Goal: Communication & Community: Answer question/provide support

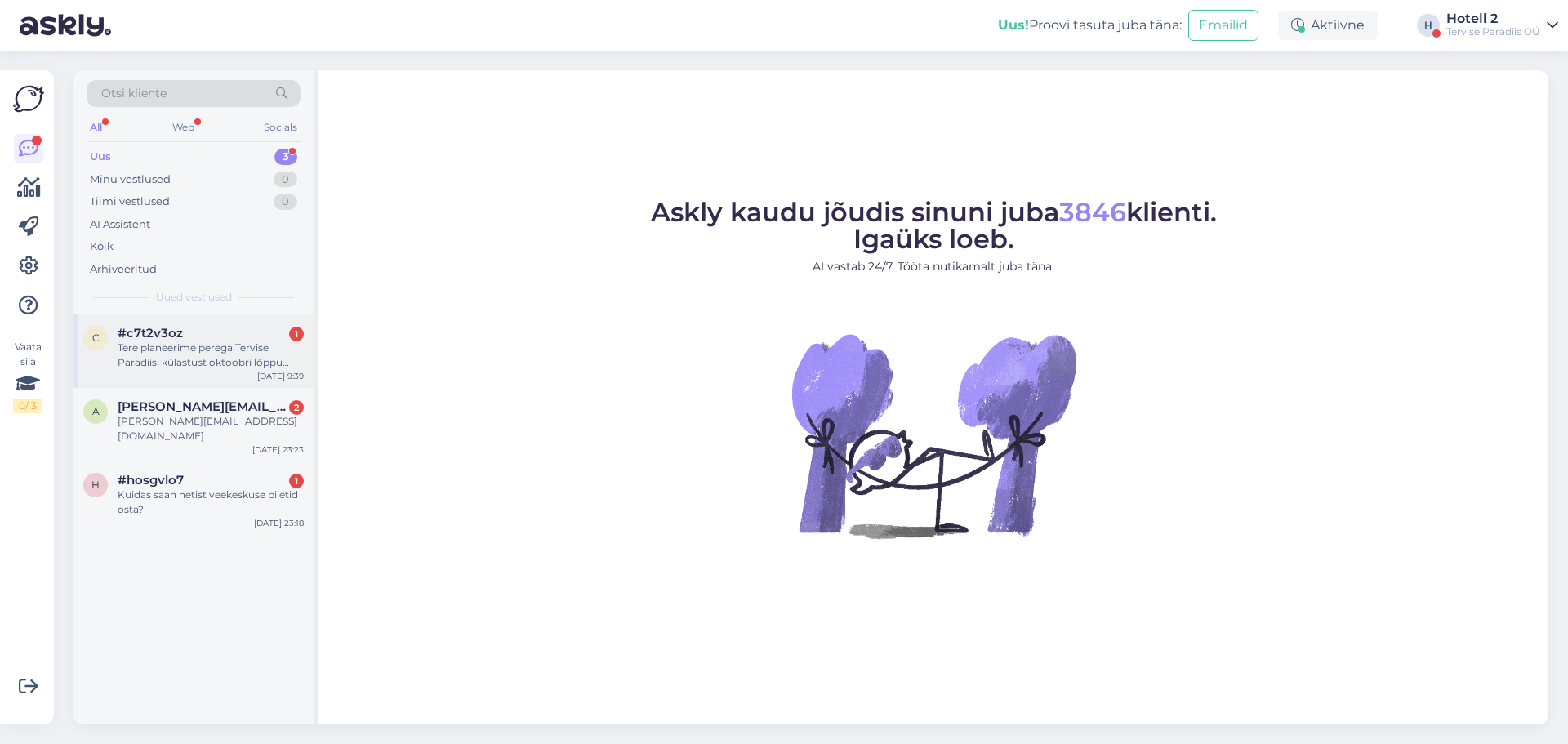
click at [249, 339] on div "#c7t2v3oz 1" at bounding box center [210, 333] width 186 height 15
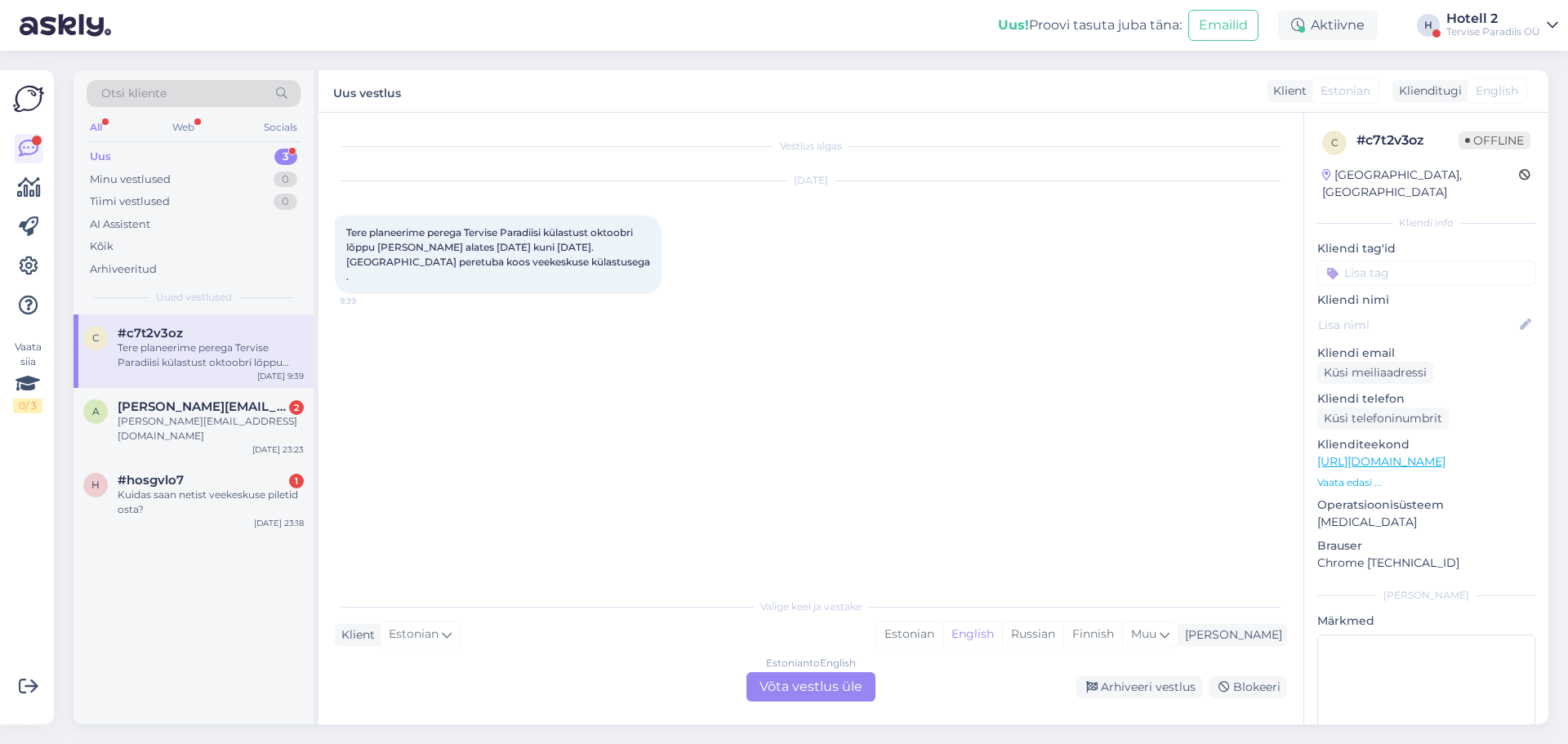
click at [800, 691] on div "Estonian to English Võta vestlus üle" at bounding box center [811, 687] width 129 height 29
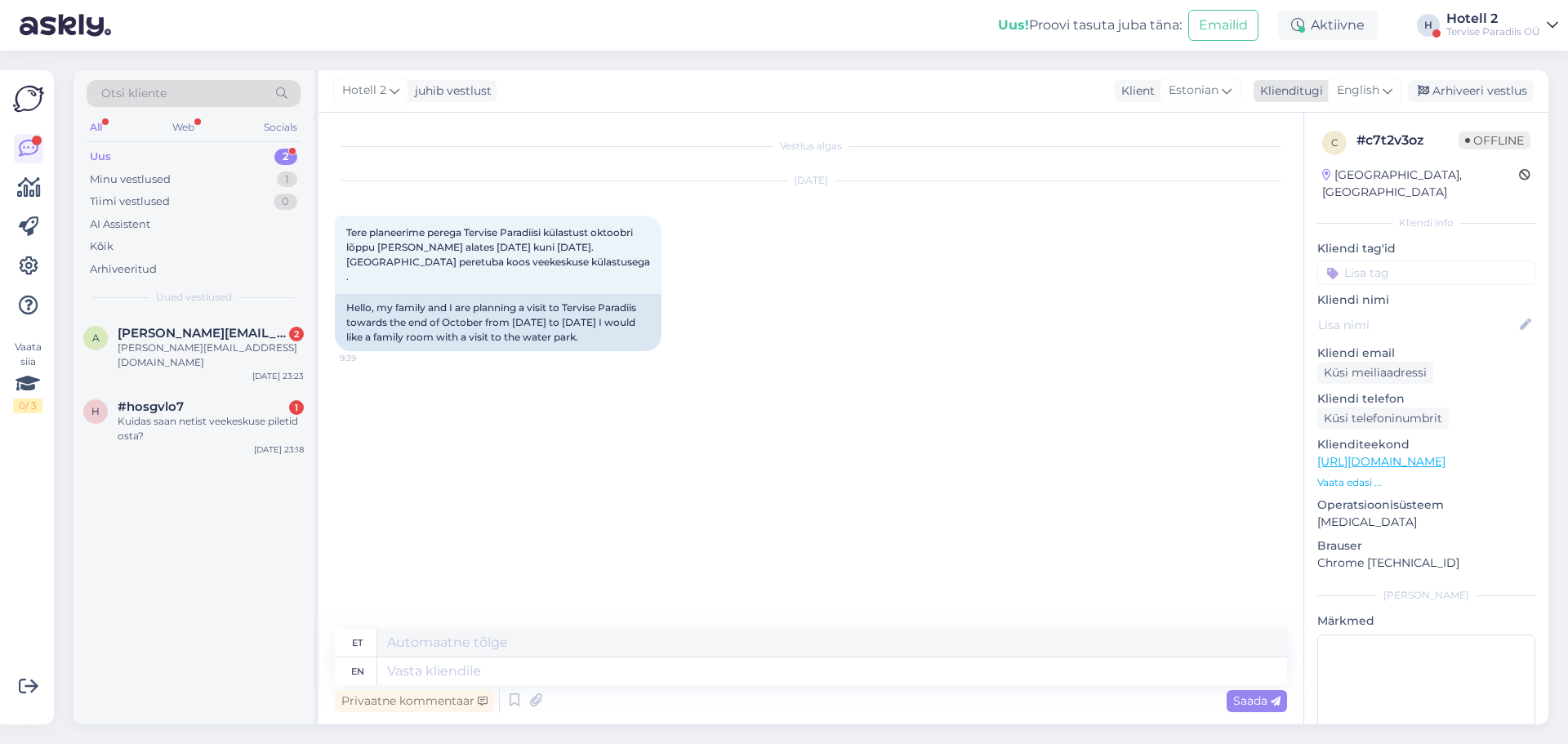
click at [1362, 92] on span "English" at bounding box center [1358, 90] width 43 height 18
type input "es"
click at [1309, 182] on link "Estonian" at bounding box center [1328, 189] width 180 height 27
click at [531, 662] on textarea at bounding box center [811, 668] width 952 height 34
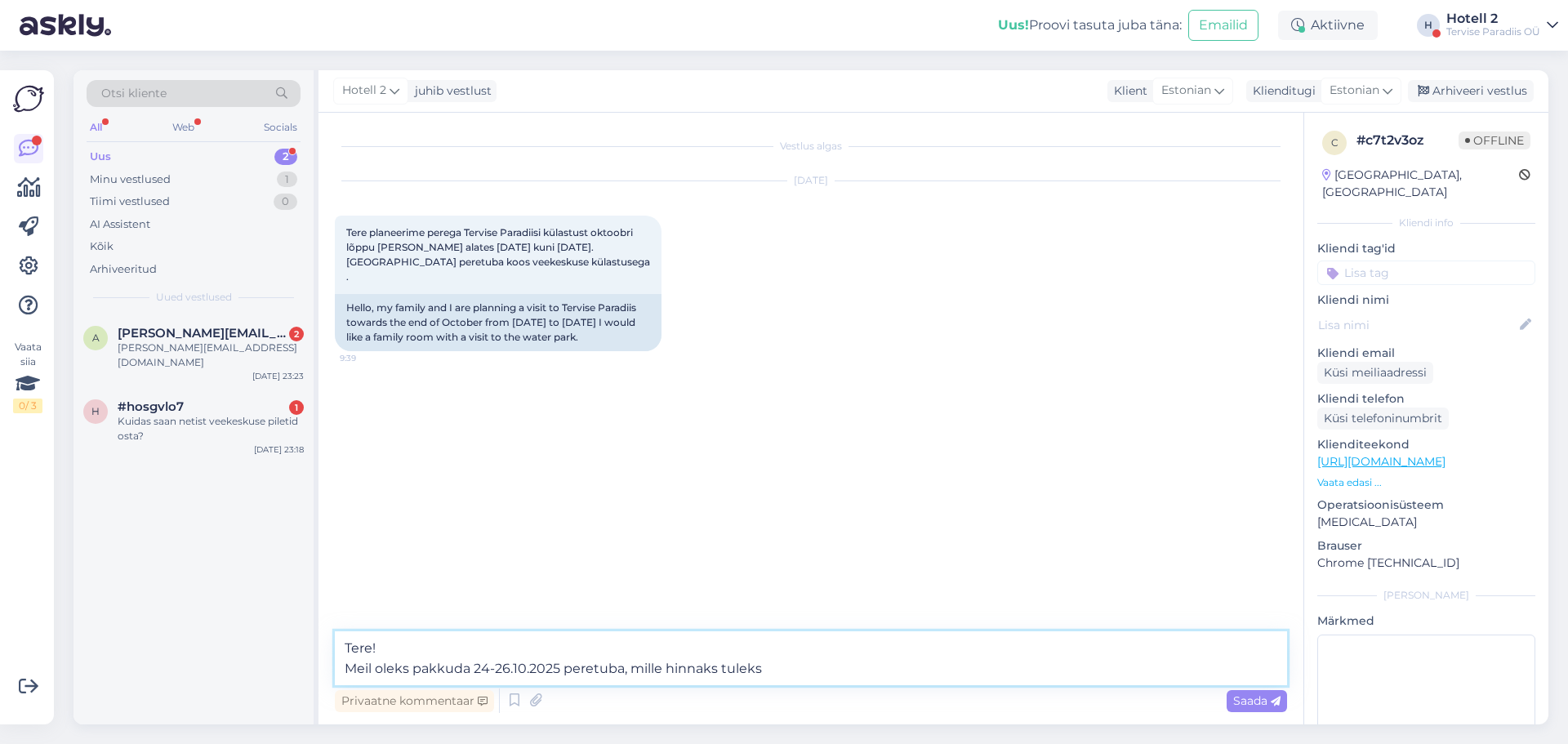
click at [796, 662] on textarea "Tere! Meil oleks pakkuda 24-26.10.2025 peretuba, mille hinnaks tuleks" at bounding box center [811, 658] width 952 height 54
click at [1067, 658] on textarea "Tere! Meil oleks pakkuda 24-26.10.2025 peretuba, mille hinnaks tuleks 327,00 EU…" at bounding box center [811, 658] width 952 height 54
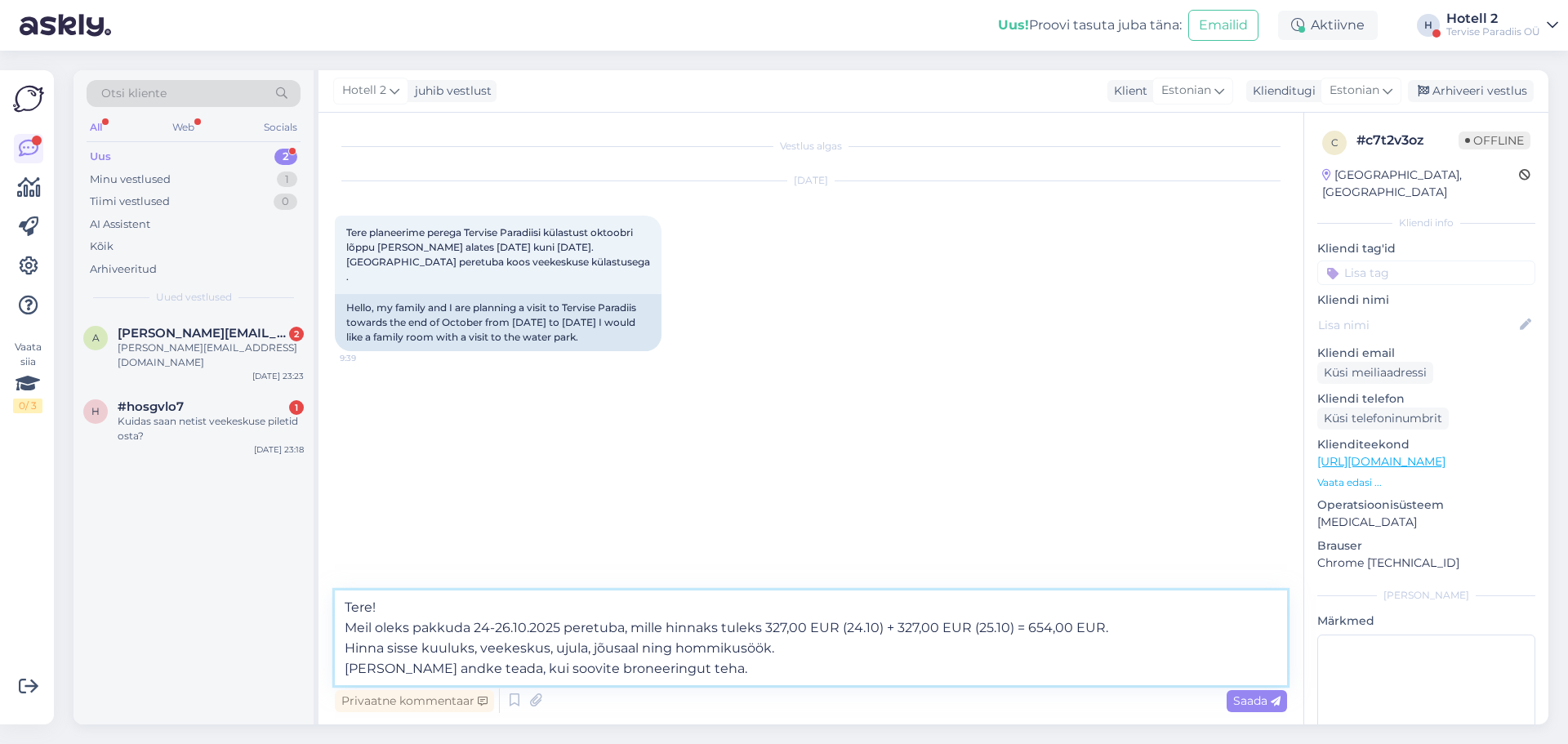
type textarea "Tere! Meil oleks pakkuda 24-26.10.2025 peretuba, mille hinnaks tuleks 327,00 EU…"
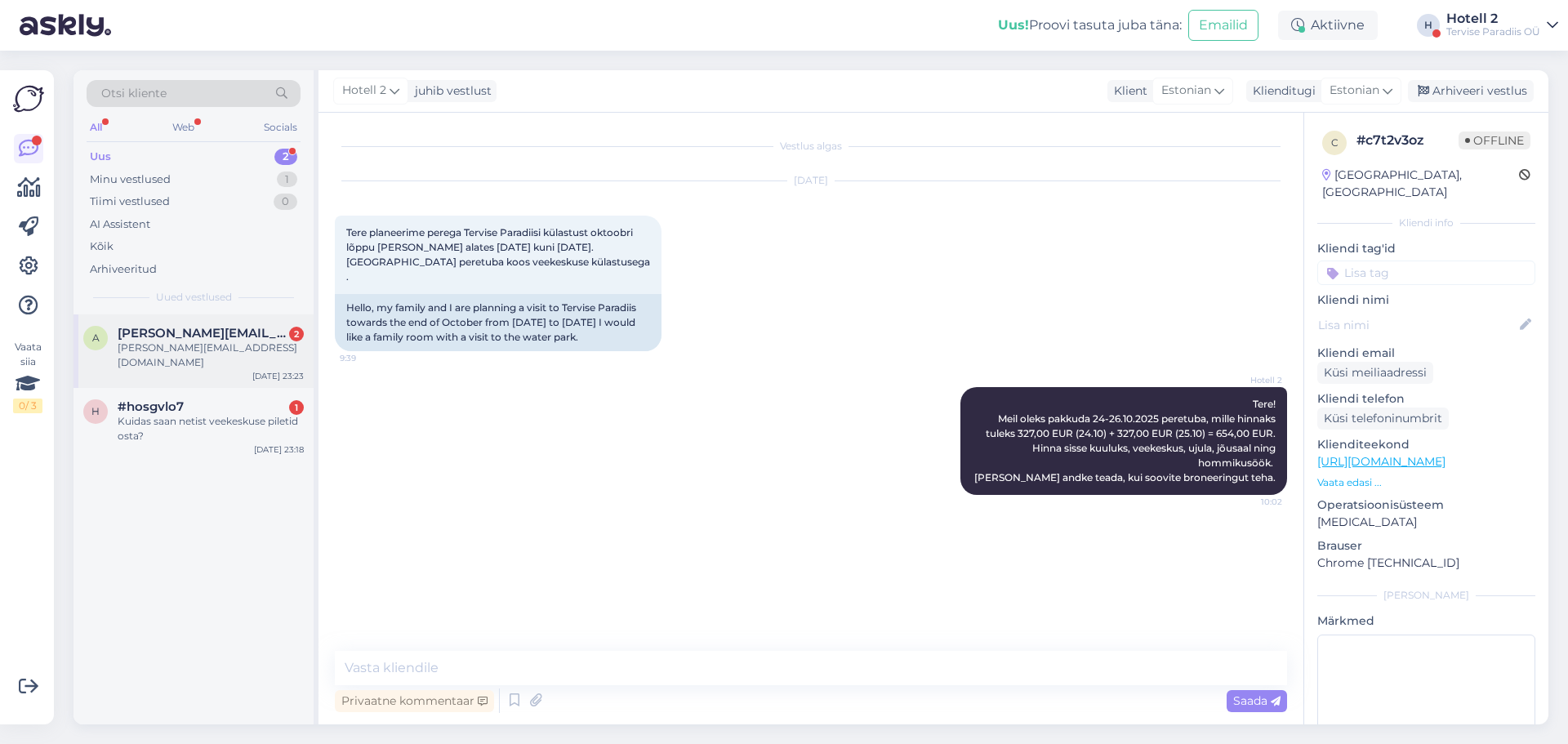
click at [206, 339] on span "[PERSON_NAME][EMAIL_ADDRESS][DOMAIN_NAME]" at bounding box center [202, 333] width 170 height 15
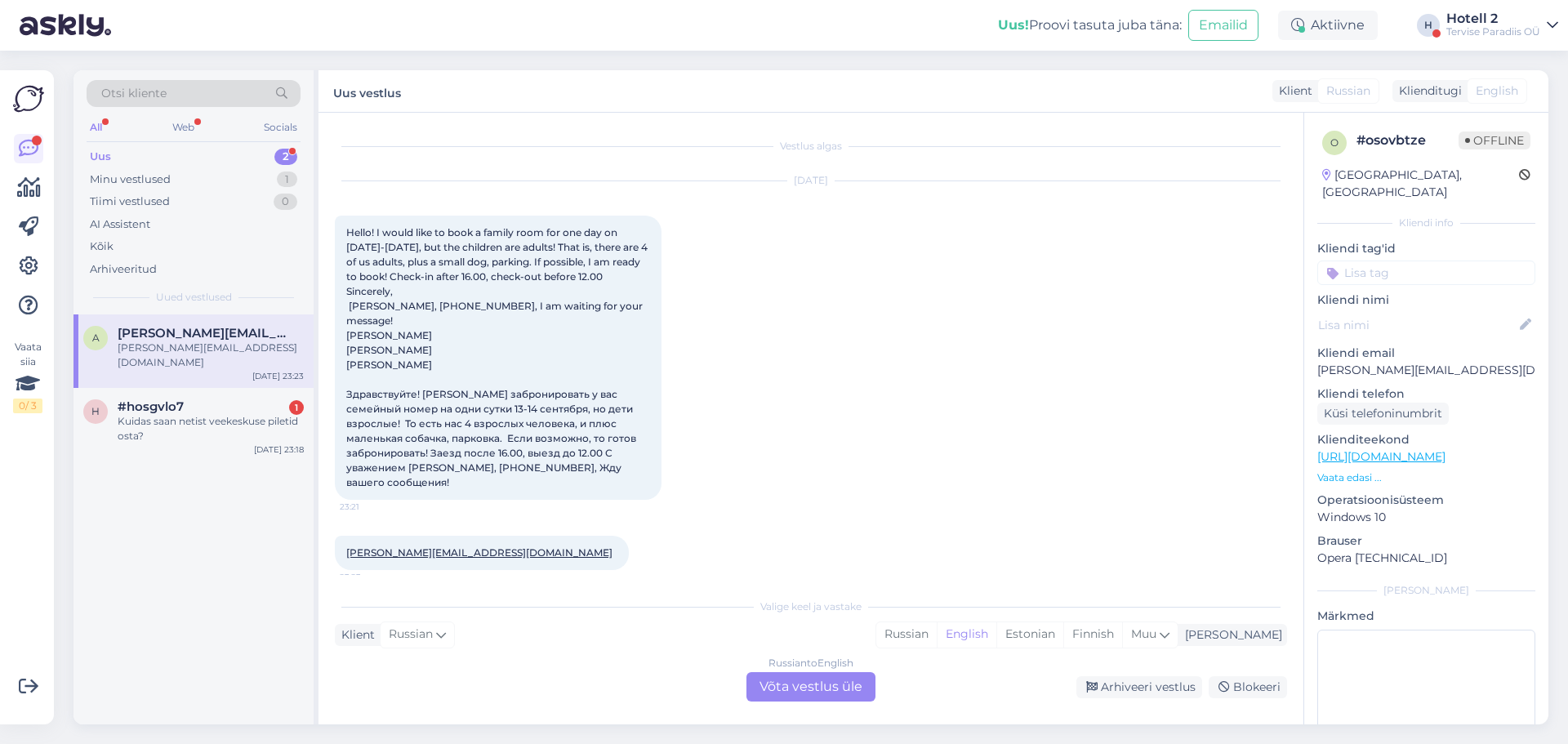
click at [820, 685] on div "Russian to English Võta vestlus üle" at bounding box center [811, 687] width 129 height 29
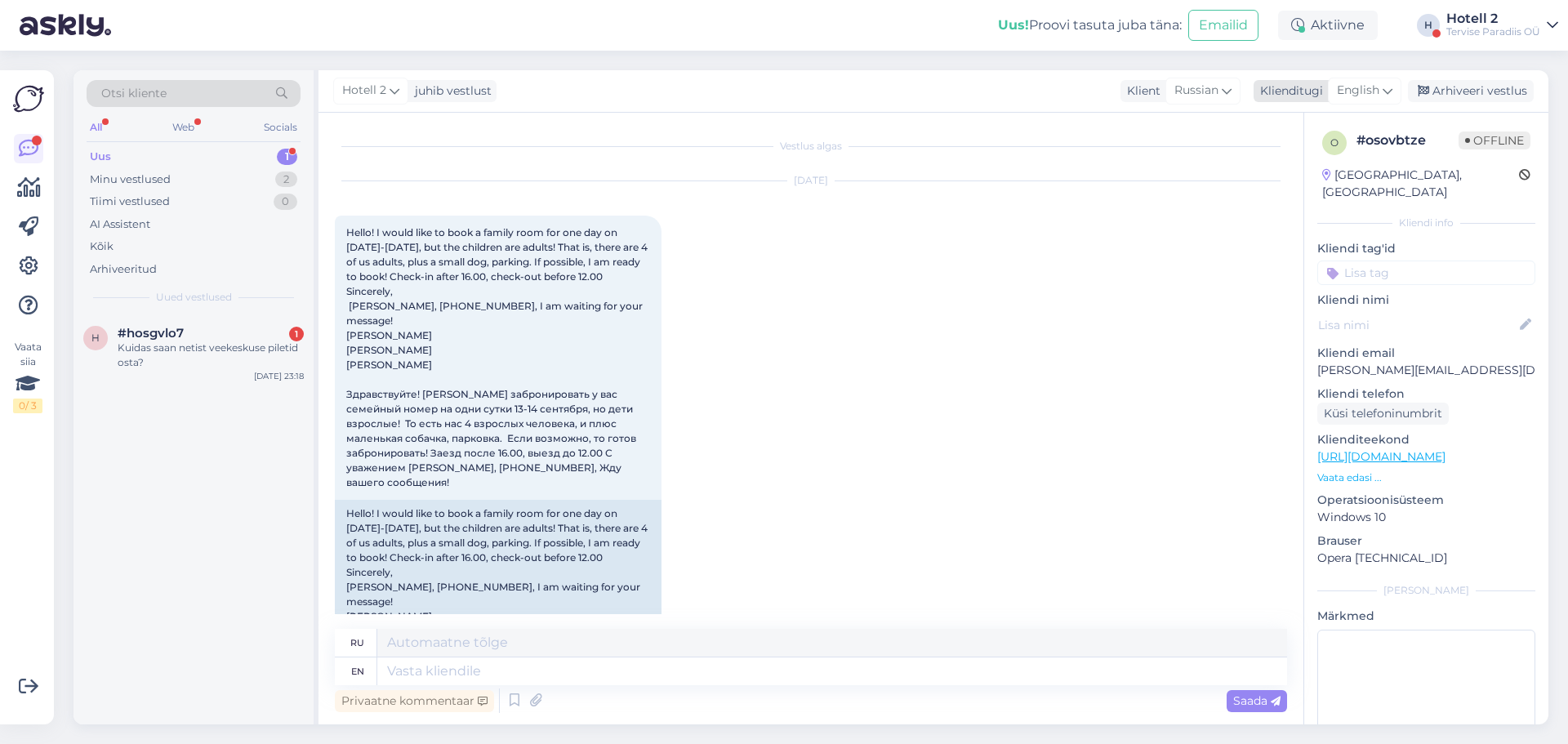
click at [1392, 80] on div "English" at bounding box center [1365, 91] width 74 height 27
drag, startPoint x: 1298, startPoint y: 184, endPoint x: 1287, endPoint y: 189, distance: 12.1
click at [1298, 184] on link "Estonian" at bounding box center [1328, 189] width 180 height 27
click at [570, 664] on textarea at bounding box center [832, 671] width 909 height 27
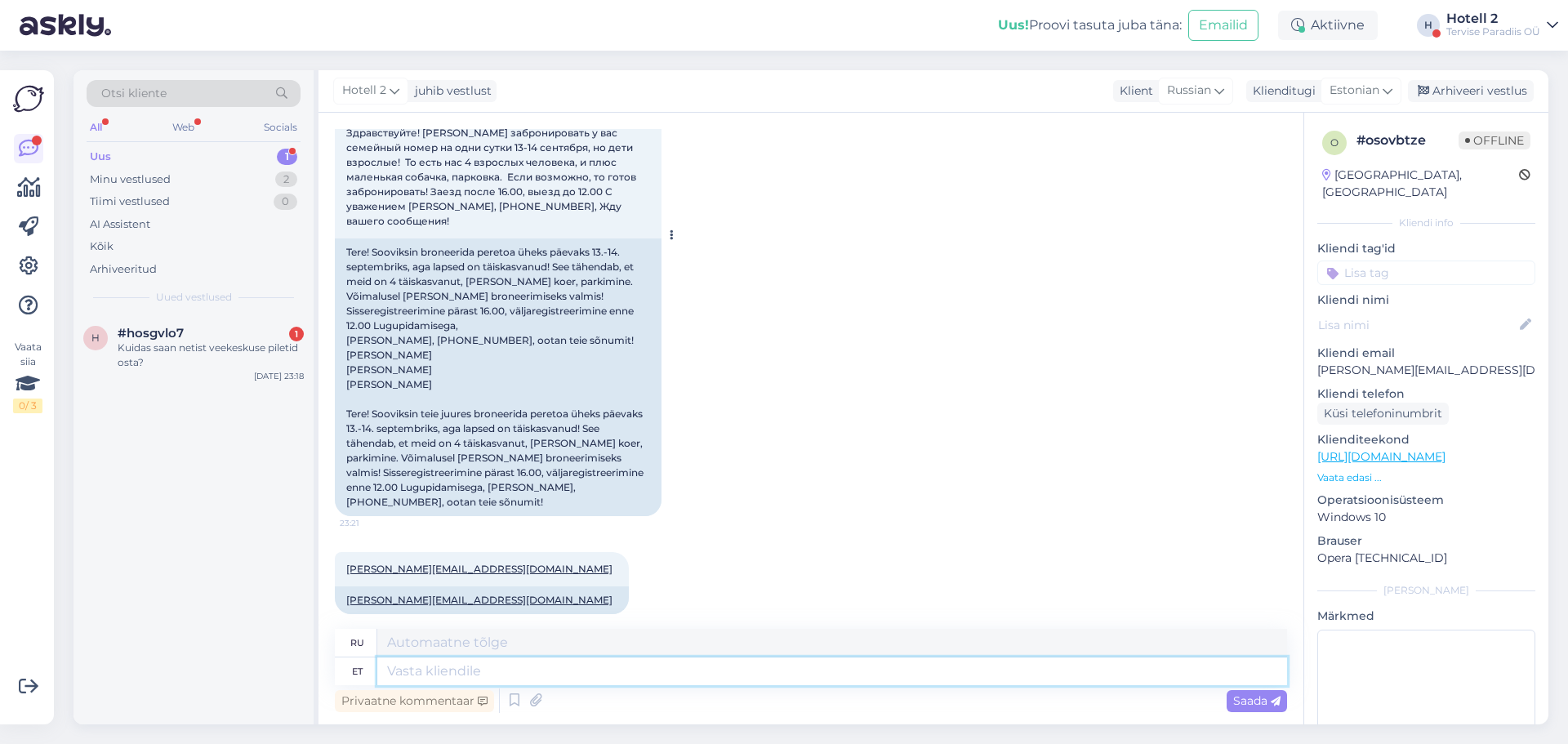
scroll to position [265, 0]
click at [463, 672] on textarea at bounding box center [832, 671] width 909 height 27
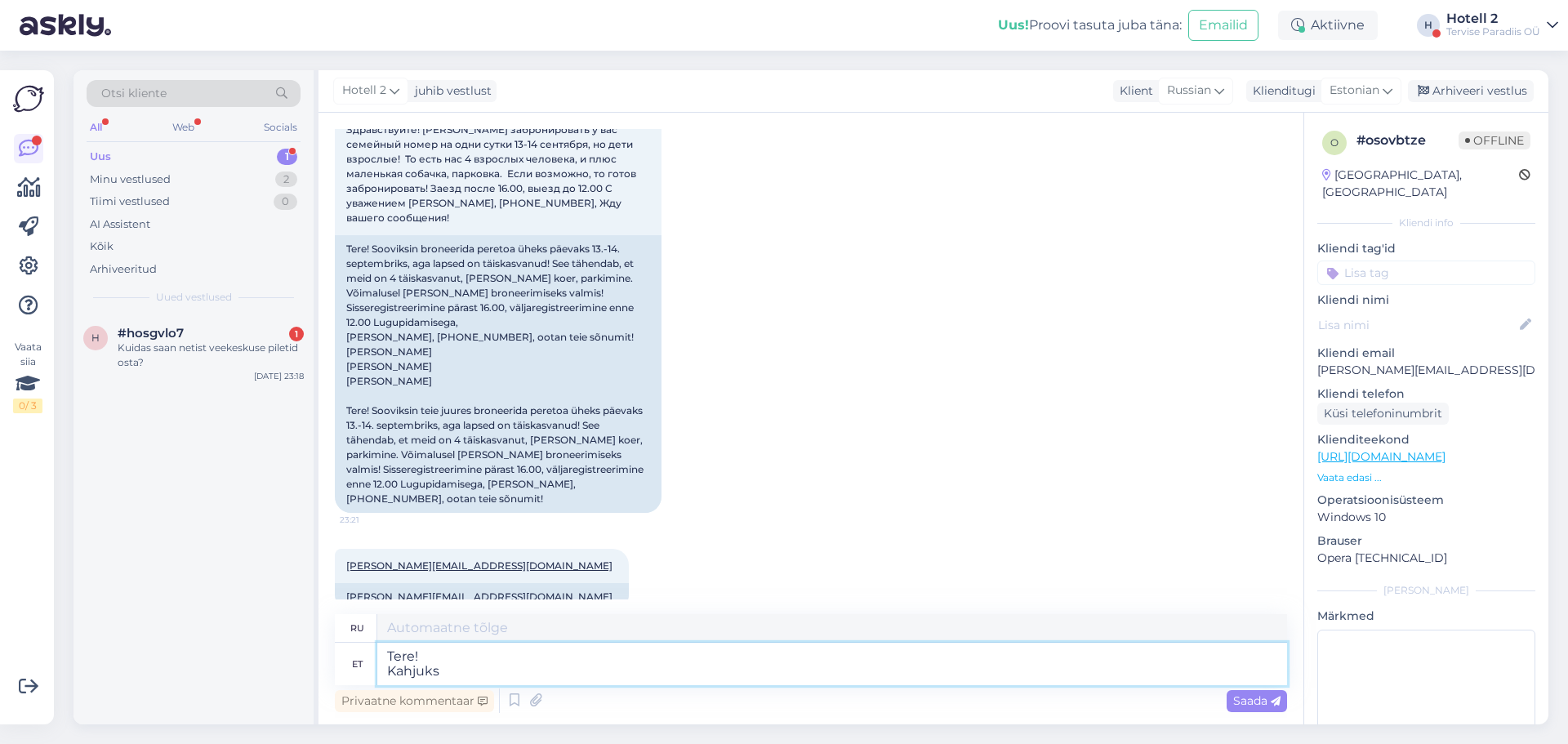
type textarea "Tere! Kahjuks"
type textarea "Привет! К сожалению"
type textarea "Tere! Kahjuks meil e"
type textarea "Здравствуйте! К сожалению, мы"
type textarea "Tere! Kahjuks [PERSON_NAME] ol"
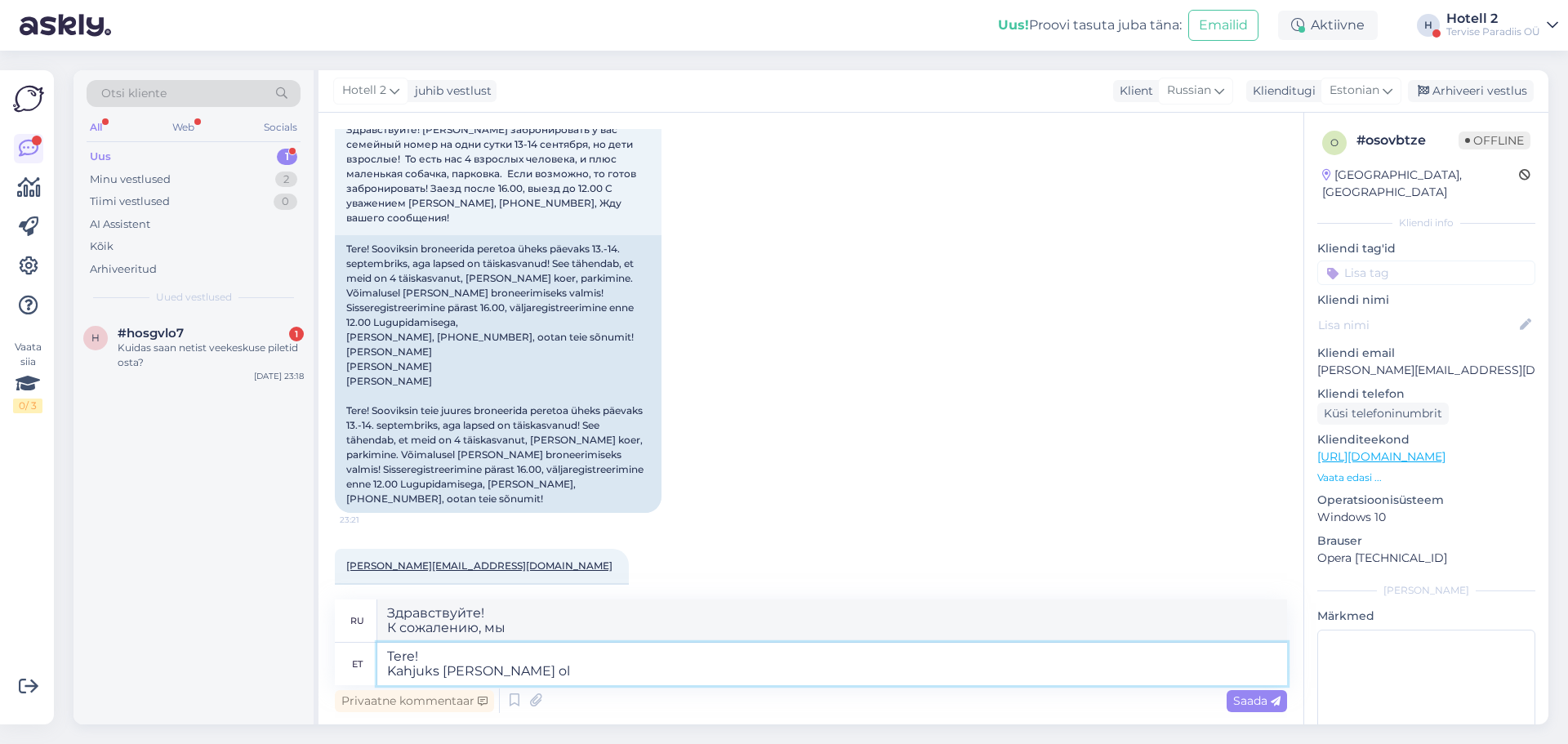
type textarea "Здравствуйте! К сожалению, у нас нет"
type textarea "Tere! Kahjuks [PERSON_NAME] ole pakkuda"
type textarea "Здравствуйте! К сожалению, у нас нет предложений."
type textarea "Tere! Kahjuks [PERSON_NAME] ole pakkuda 13-14.09"
type textarea "Здравствуйте! К сожалению, 13-14.09 у нас нет предложений."
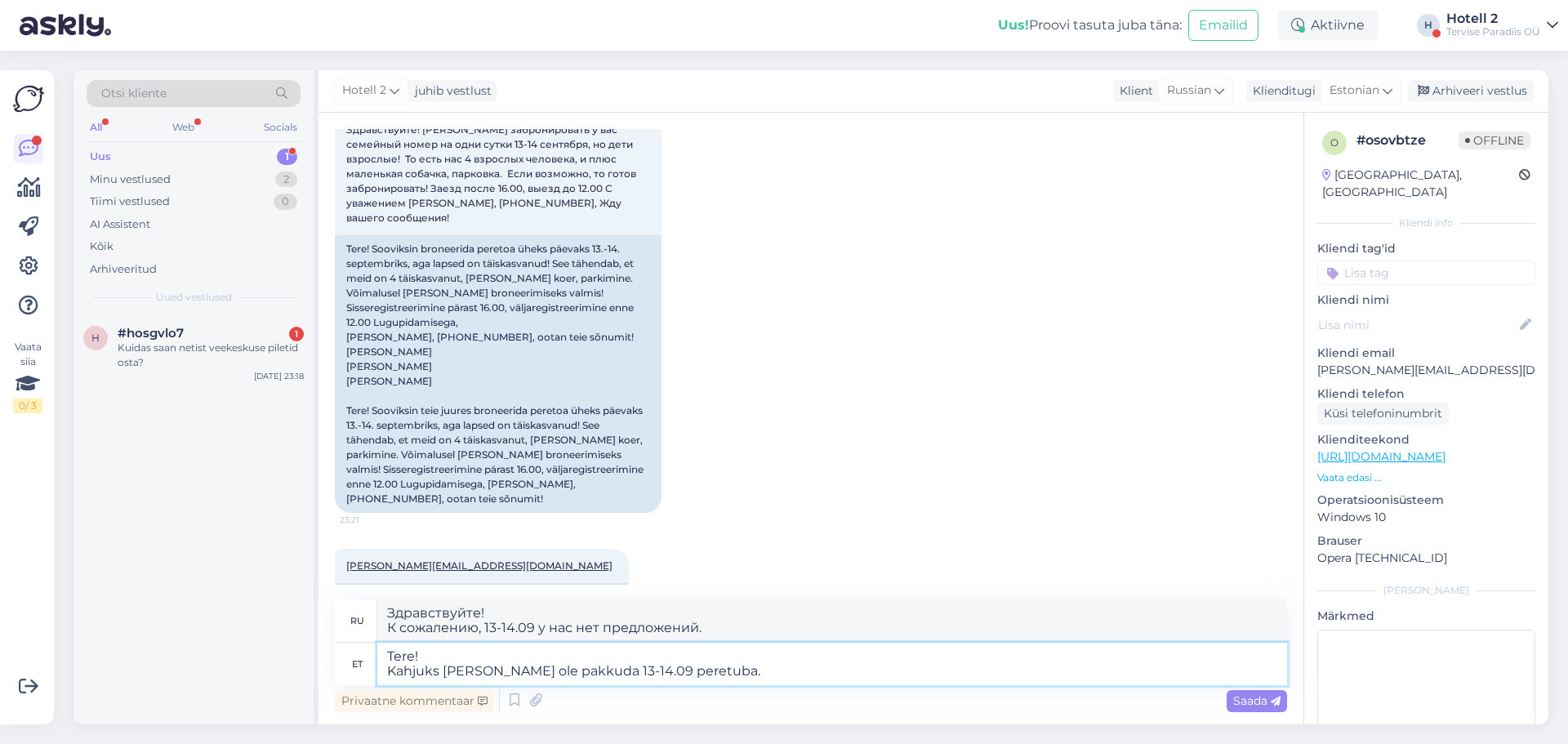
type textarea "Tere! Kahjuks [PERSON_NAME] ole pakkuda 13-14.09 peretuba."
type textarea "Здравствуйте! К сожалению, у нас нет семейного номера на 13-14.09 ."
type textarea "Tere! Kahjuks [PERSON_NAME] ole pakkuda 13-14.09 peretuba. Meil o"
type textarea "Здравствуйте! сожалению, у нас нет семейного номера на 13-14.09 . Мы"
type textarea "Tere! Kahjuks [PERSON_NAME] ole pakkuda 13-14.09 peretuba. Meil oleks p"
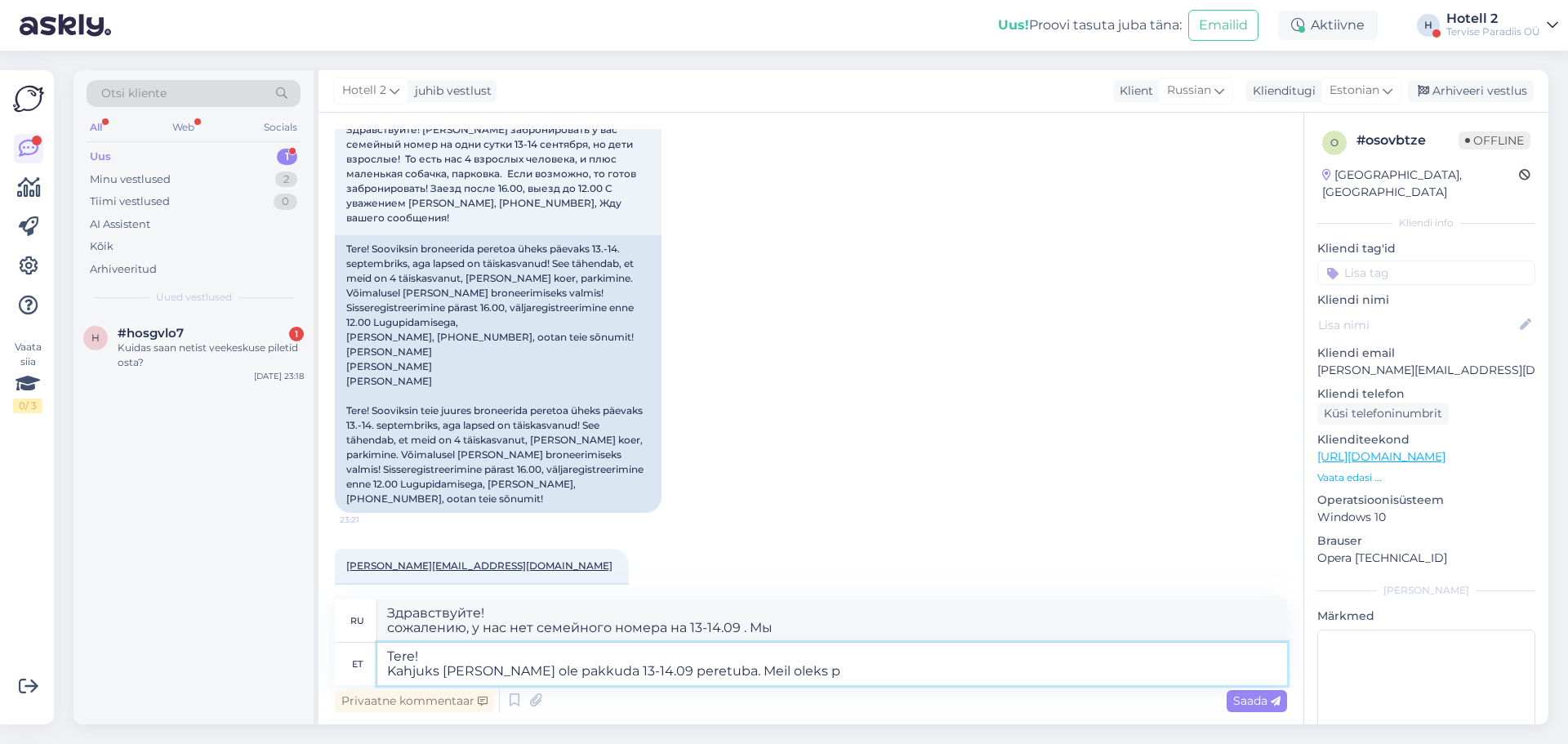
type textarea "Здравствуйте! сожалению, у нас нет семейного номера 13-14.09 . Мы хотели бы..."
type textarea "Tere! Kahjuks [PERSON_NAME] ole pakkuda 13-14.09 peretuba. Meil oleks pakkuda"
type textarea "Здравствуйте! сожалению, у нас нет семейного номера 13-14.09 . Мы хотели бы пре…"
type textarea "Tere! Kahjuks [PERSON_NAME] ole pakkuda 13-14.09 peretuba. Meil oleks pakkuda k…"
type textarea "Здравствуйте! сожалению, у нас нет семейного номера 13-14.09 . Мы хотели бы пре…"
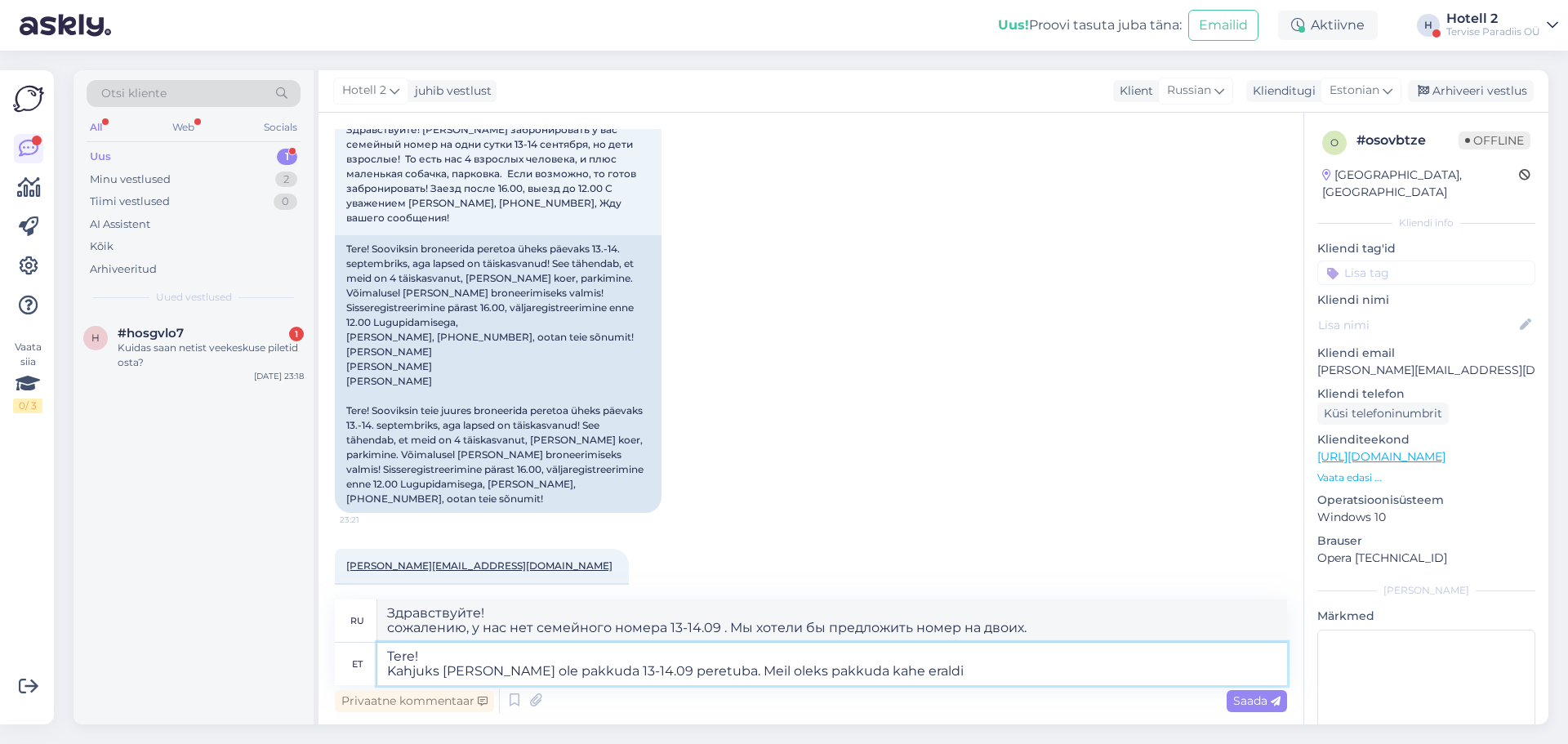
type textarea "Tere! Kahjuks [PERSON_NAME] ole pakkuda 13-14.09 peretuba. Meil oleks pakkuda k…"
type textarea "Здравствуйте! сожалению, у нас нет семейного номера 13-14.09 . Мы хотели бы пре…"
type textarea "Tere! Kahjuks [PERSON_NAME] ole pakkuda 13-14.09 peretuba. Meil oleks pakkuda k…"
type textarea "Здравствуйте! сожалению, у нас нет семейного номера 13-14.09 . Мы хотели бы пре…"
type textarea "Tere! Kahjuks [PERSON_NAME] ole pakkuda 13-14.09 peretuba. Meil oleks pakkuda k…"
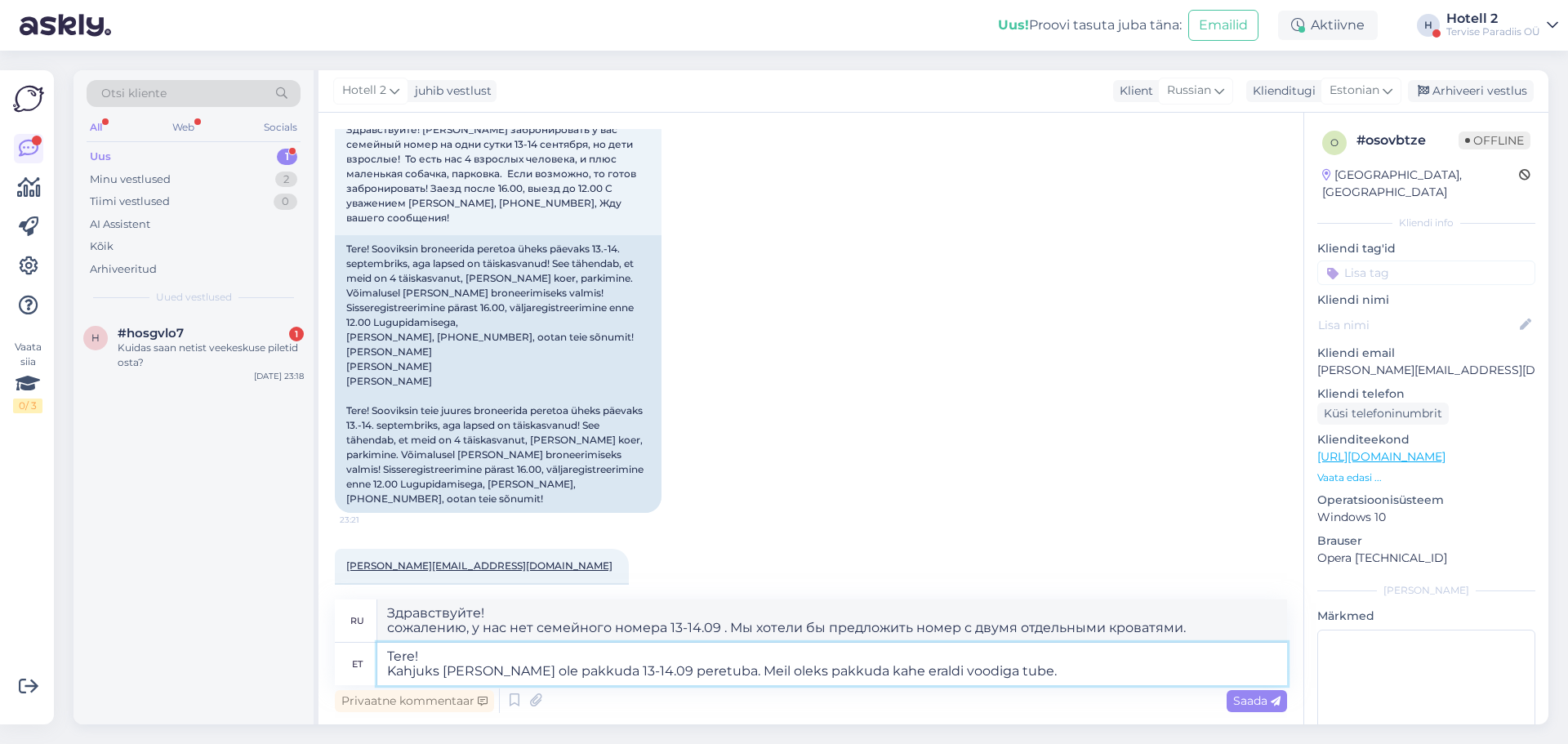
type textarea "Здравствуйте! сожалению, у нас нет семейного номера 13-14.09 . Мы хотели бы пре…"
type textarea "Tere! Kahjuks [PERSON_NAME] ole pakkuda 13-14.09 peretuba. Meil oleks pakkuda k…"
type textarea "Здравствуйте! сожалению, у нас нет семейного номера 13-14.09 . Мы хотели бы пре…"
type textarea "Tere! Kahjuks [PERSON_NAME] ole pakkuda 13-14.09 peretuba. Meil oleks pakkuda k…"
type textarea "Здравствуйте! К сожалению, у нас нет семейного номера 13-14.09 . Мы хотели бы п…"
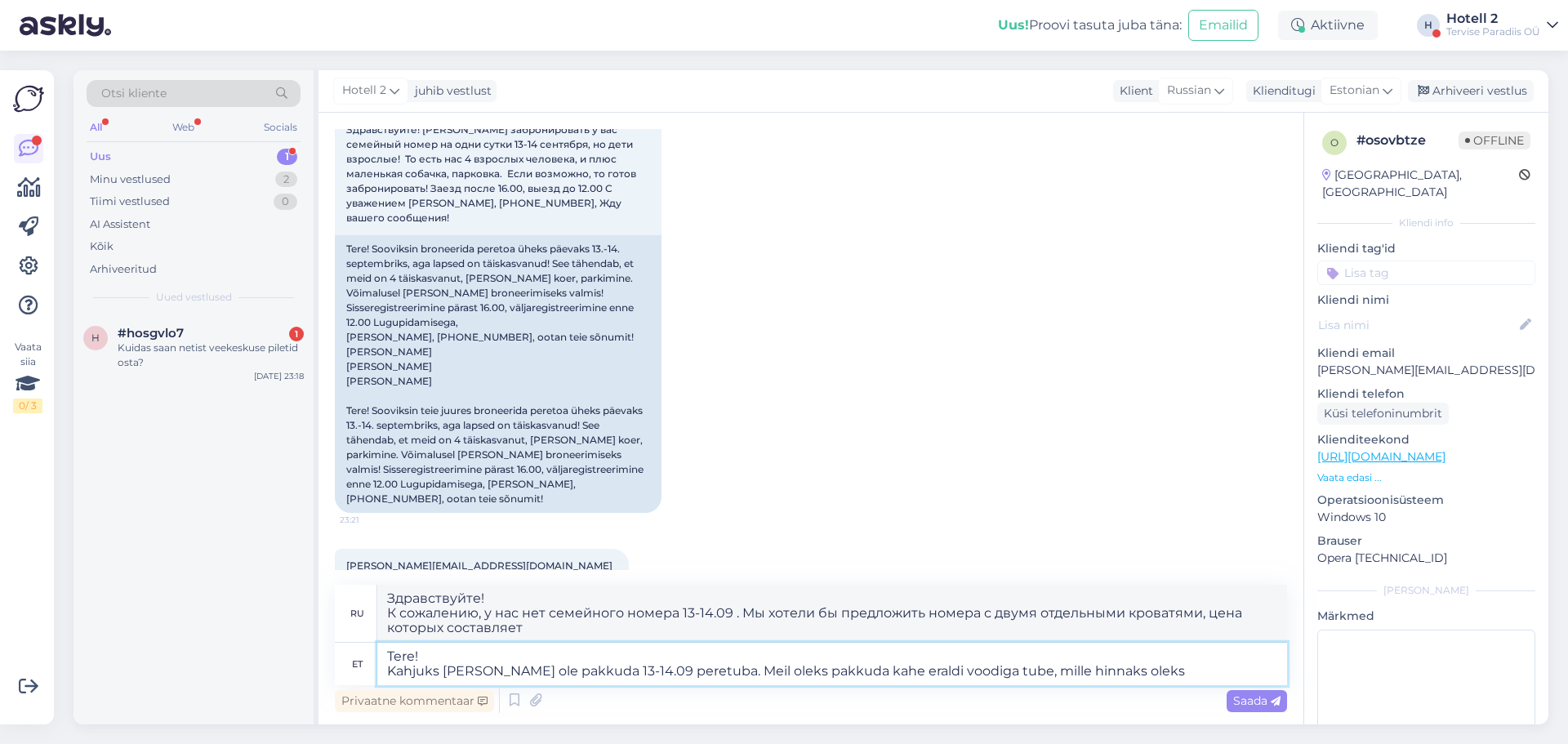
type textarea "Tere! Kahjuks [PERSON_NAME] ole pakkuda 13-14.09 peretuba. Meil oleks pakkuda k…"
type textarea "Здравствуйте! К сожалению, у нас нет семейного номера 13-14.09 . Мы хотели бы п…"
type textarea "Tere! Kahjuks [PERSON_NAME] ole pakkuda 13-14.09 peretuba. Meil oleks pakkuda k…"
type textarea "Здравствуйте! К сожалению, у нас нет семейного номера 13-14.09 . Мы хотели бы п…"
type textarea "Tere! Kahjuks [PERSON_NAME] ole pakkuda 13-14.09 peretuba. Meil oleks pakkuda k…"
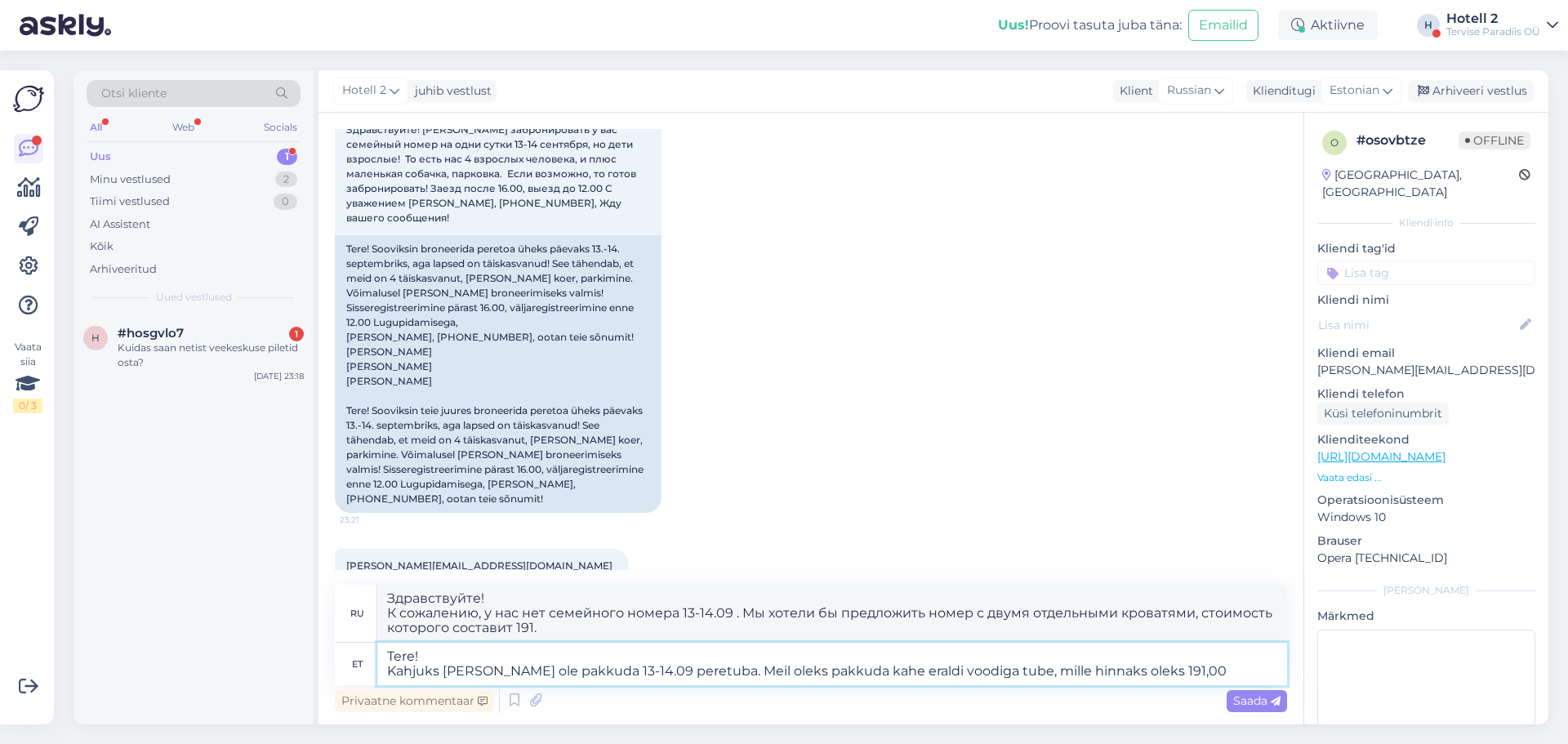
type textarea "Здравствуйте! сожалению, у нас нет семейного номера 13-14.09 . Мы хотели бы пре…"
type textarea "Tere! Kahjuks [PERSON_NAME] ole pakkuda 13-14.09 peretuba. Meil oleks pakkuda k…"
type textarea "Здравствуйте! К сожалению, у нас нет семейного номера 13-14.09 . Мы хотели бы п…"
type textarea "Tere! Kahjuks [PERSON_NAME] ole pakkuda 13-14.09 peretuba. Meil oleks pakkuda k…"
type textarea "Здравствуйте! К сожалению, у нас нет семейного номера 13-14.09 . Мы хотели бы п…"
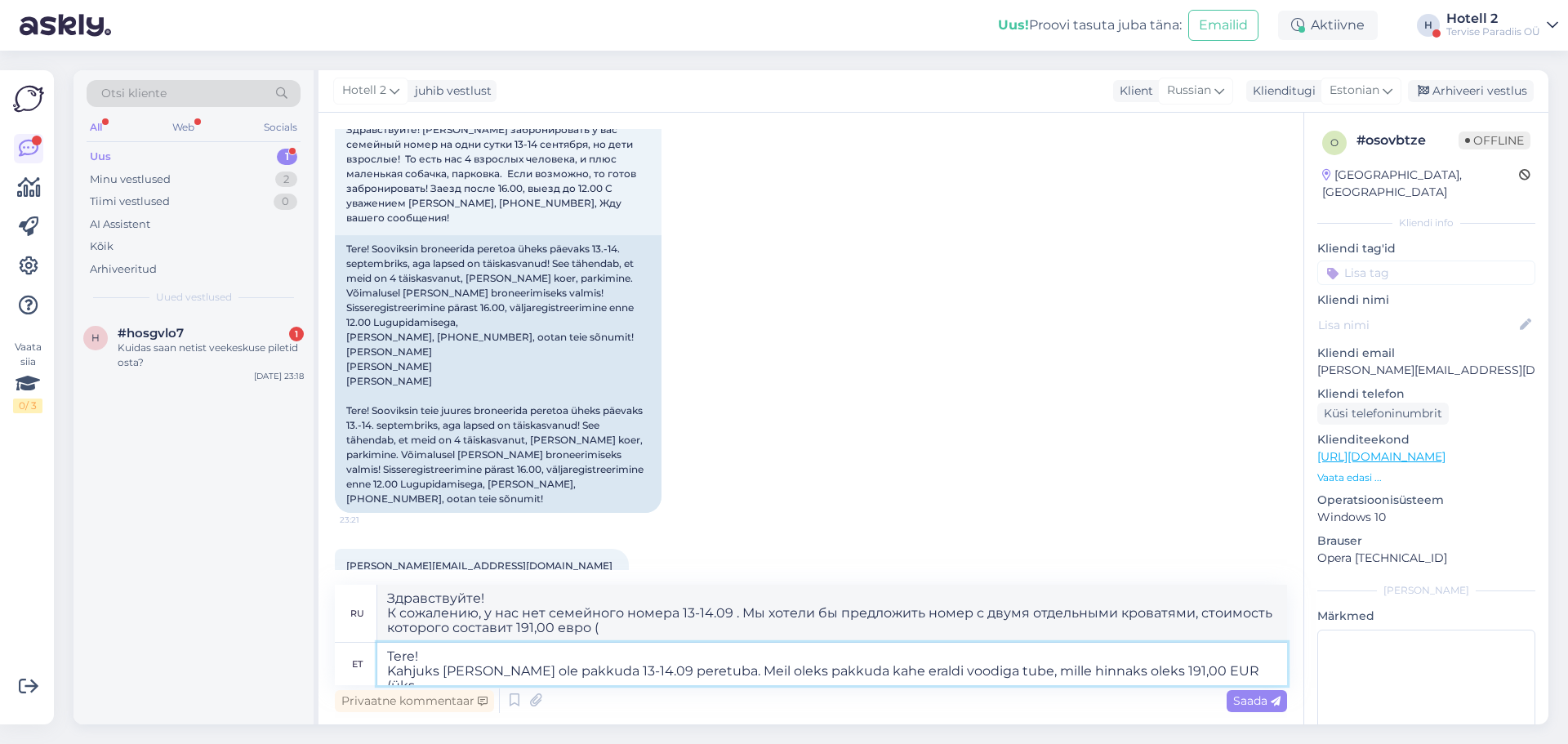
type textarea "Tere! Kahjuks [PERSON_NAME] ole pakkuda 13-14.09 peretuba. Meil oleks pakkuda k…"
type textarea "Здравствуйте! К сожалению, у нас нет семейного номера 13-14.09 . Мы хотели бы п…"
type textarea "Tere! Kahjuks [PERSON_NAME] ole pakkuda 13-14.09 peretuba. Meil oleks pakkuda k…"
type textarea "Здравствуйте! К сожалению, у нас нет семейного номера 13-14.09 . Мы хотели бы п…"
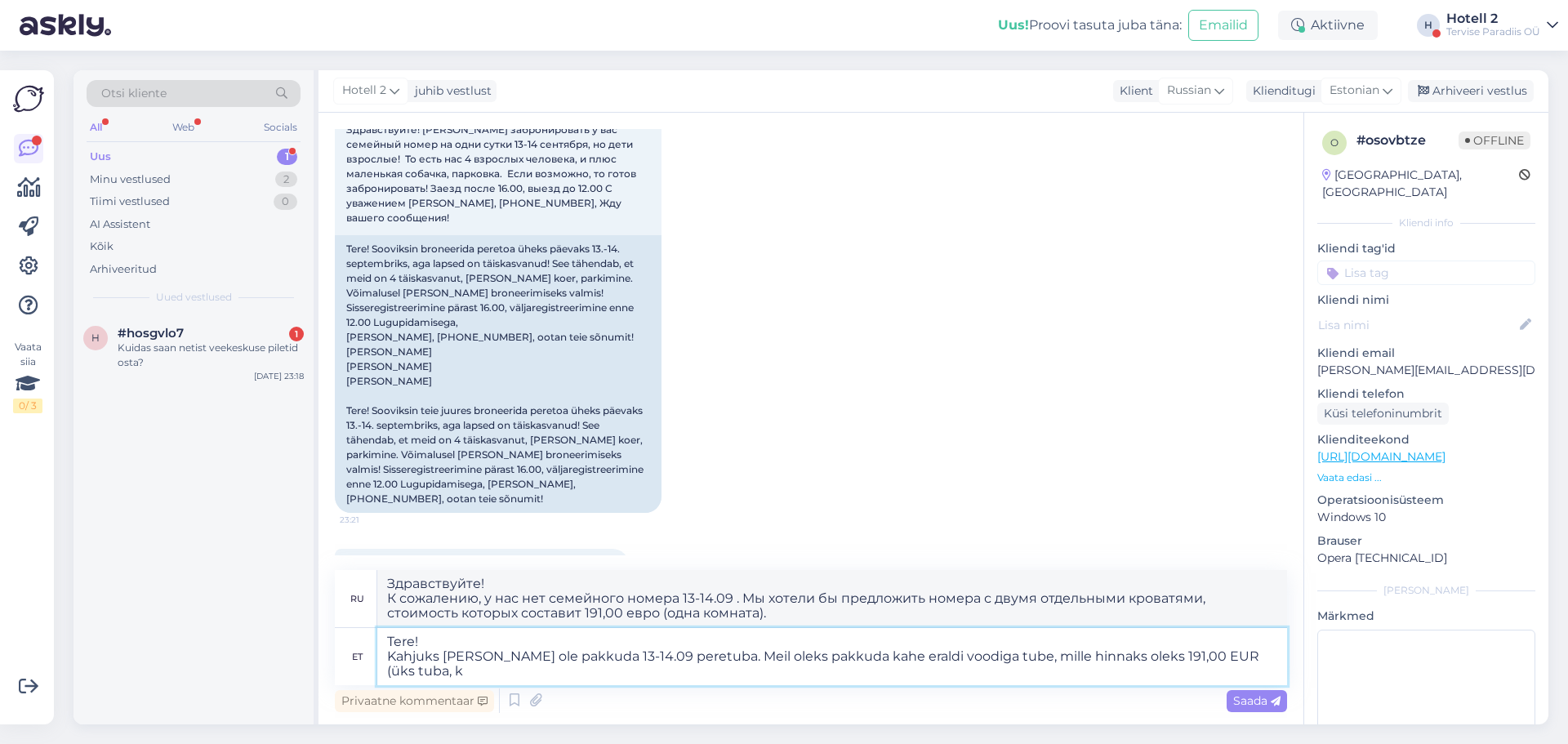
type textarea "Tere! Kahjuks [PERSON_NAME] ole pakkuda 13-14.09 peretuba. Meil oleks pakkuda k…"
type textarea "Здравствуйте! К сожалению, у нас нет семейного номера 13-14.09 . Мы хотели бы п…"
type textarea "Tere! Kahjuks [PERSON_NAME] ole pakkuda 13-14.09 peretuba. Meil oleks pakkuda k…"
type textarea "Здравствуйте! сожалению, у нас нет семейного номера 13-14.09 . Мы хотели бы пре…"
type textarea "Tere! Kahjuks [PERSON_NAME] ole pakkuda 13-14.09 peretuba. Meil oleks pakkuda k…"
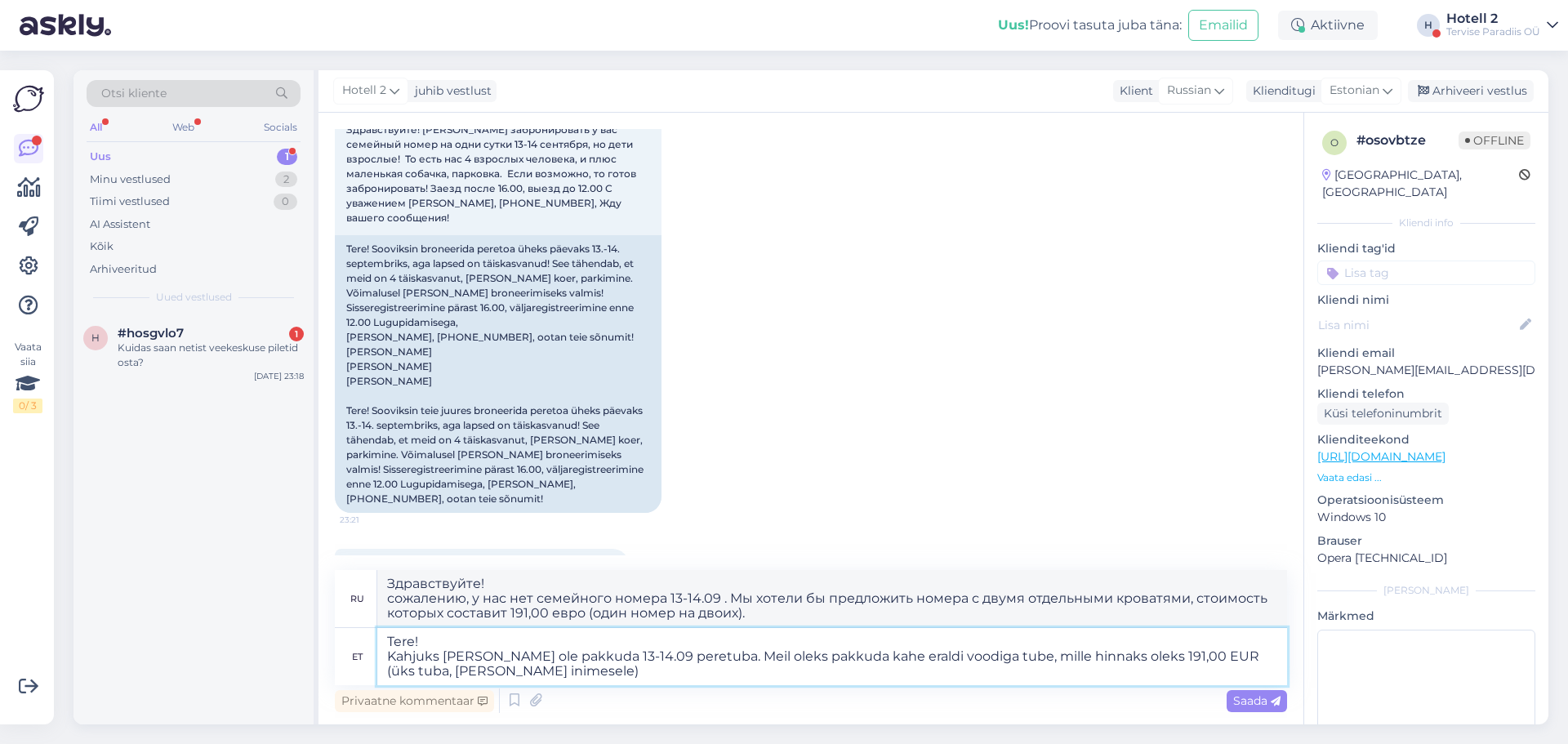
type textarea "Здравствуйте! сожалению, у нас нет семейного номера 13-14.09 . Мы хотели бы пре…"
type textarea "Tere! Kahjuks [PERSON_NAME] ole pakkuda 13-14.09 peretuba. Meil oleks pakkuda k…"
type textarea "Здравствуйте! К сожалению, у нас нет семейного номера 13-14.09 . Мы хотели бы п…"
type textarea "Tere! Kahjuks [PERSON_NAME] ole pakkuda 13-14.09 peretuba. Meil oleks pakkuda k…"
type textarea "Здравствуйте! сожалению, у нас нет семейного номера 13-14.09 . Мы хотели бы пре…"
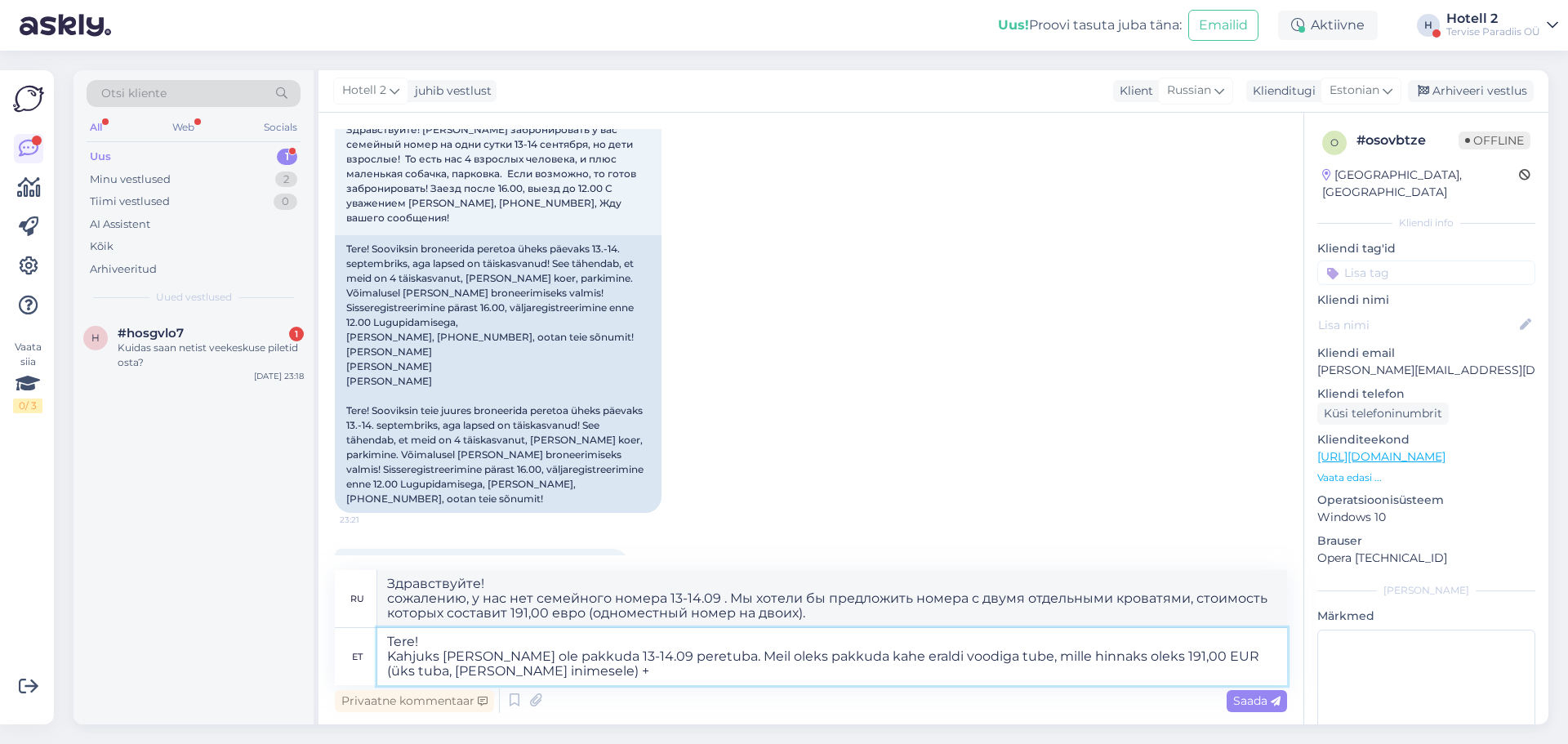
type textarea "Tere! Kahjuks [PERSON_NAME] ole pakkuda 13-14.09 peretuba. Meil oleks pakkuda k…"
type textarea "Здравствуйте! К сожалению, у нас нет семейного номера 13-14.09 . Мы хотели бы п…"
type textarea "Tere! Kahjuks [PERSON_NAME] ole pakkuda 13-14.09 peretuba. Meil oleks pakkuda k…"
type textarea "Здравствуйте! К сожалению, у нас нет семейного номера 13-14.09 . Мы хотели бы п…"
type textarea "Tere! Kahjuks [PERSON_NAME] ole pakkuda 13-14.09 peretuba. Meil oleks pakkuda k…"
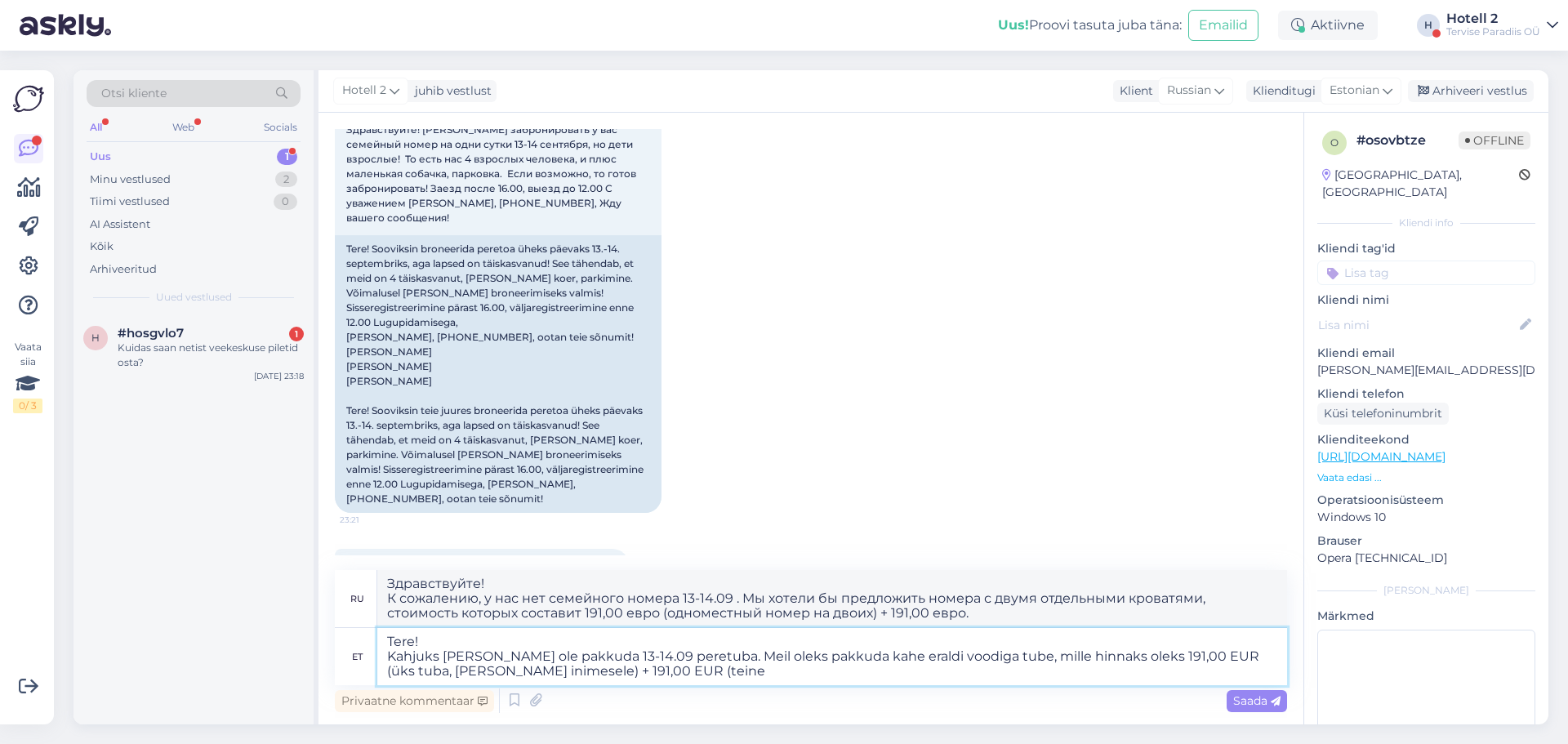
type textarea "Здравствуйте! К сожалению, у нас нет семейного номера 13-14.09 . Мы хотели бы п…"
type textarea "Tere! Kahjuks [PERSON_NAME] ole pakkuda 13-14.09 peretuba. Meil oleks pakkuda k…"
type textarea "Здравствуйте! сожалению, у нас нет семейного номера 13-14.09 . Мы хотели бы пре…"
type textarea "Tere! Kahjuks [PERSON_NAME] ole pakkuda 13-14.09 peretuba. Meil oleks pakkuda k…"
type textarea "Здравствуйте! К сожалению, у нас нет семейного номера 13-14.09 . Мы хотели бы п…"
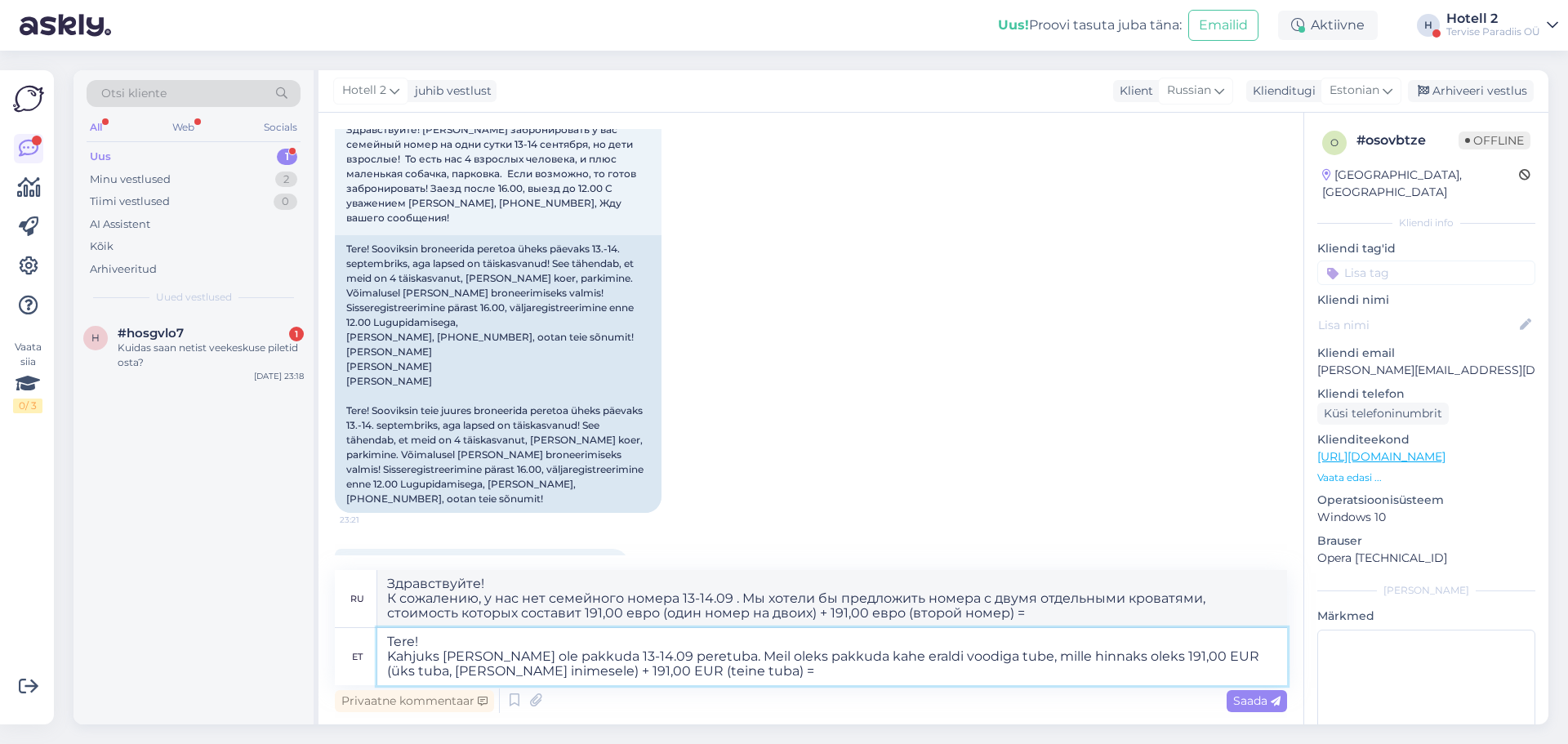
click at [716, 676] on textarea "Tere! Kahjuks [PERSON_NAME] ole pakkuda 13-14.09 peretuba. Meil oleks pakkuda k…" at bounding box center [832, 656] width 909 height 57
type textarea "Tere! Kahjuks [PERSON_NAME] ole pakkuda 13-14.09 peretuba. Meil oleks pakkuda k…"
type textarea "Здравствуйте! К сожалению, у нас нет семейного номера 13-14.09 . Мы хотели бы п…"
type textarea "Tere! Kahjuks [PERSON_NAME] ole pakkuda 13-14.09 peretuba. Meil oleks pakkuda k…"
type textarea "Здравствуйте! сожалению, у нас нет семейного номера 13-14.09 . Мы хотели бы пре…"
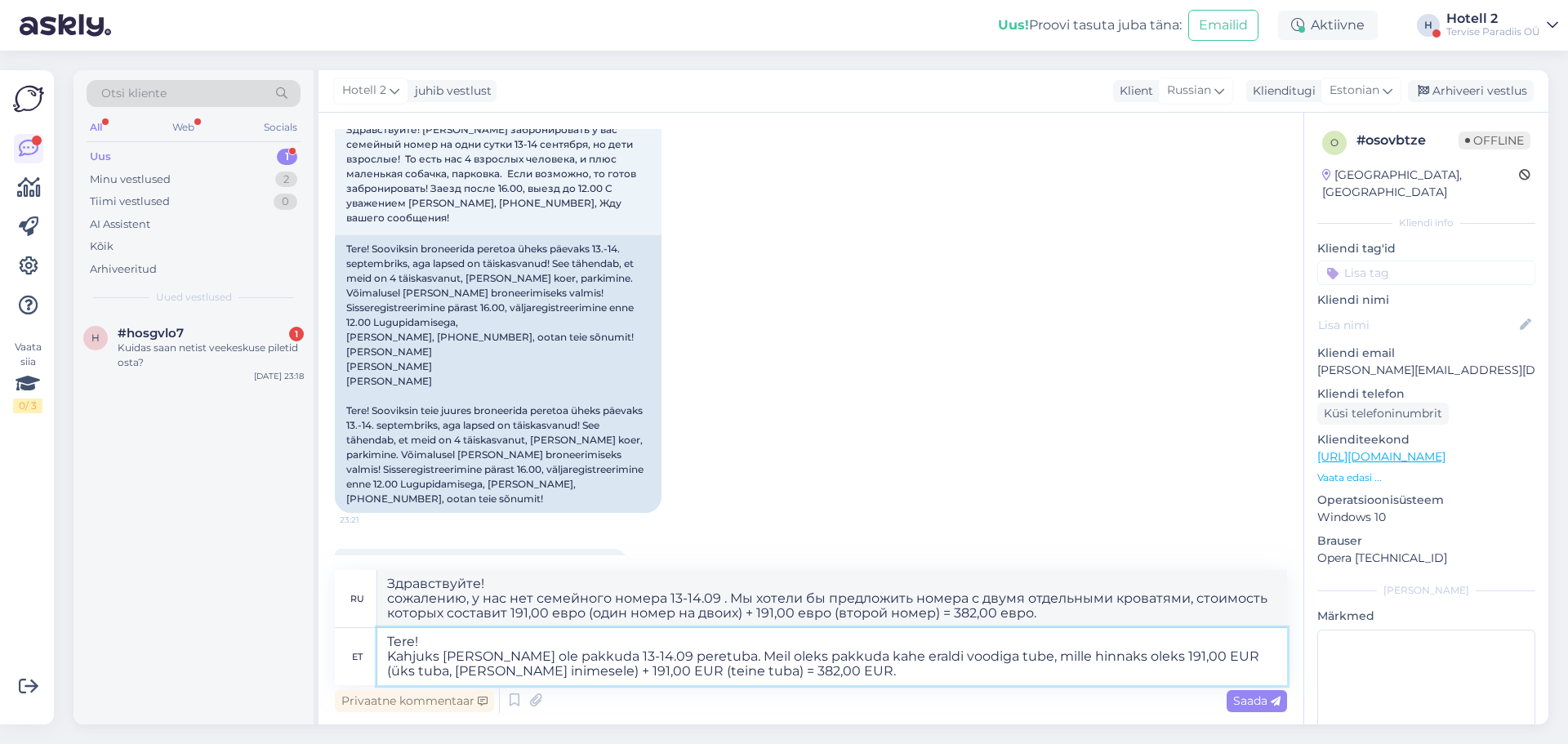
type textarea "Tere! Kahjuks [PERSON_NAME] ole pakkuda 13-14.09 peretuba. Meil oleks pakkuda k…"
type textarea "Здравствуйте! К сожалению, у нас нет семейного номера 13-14.09 . Мы хотели бы п…"
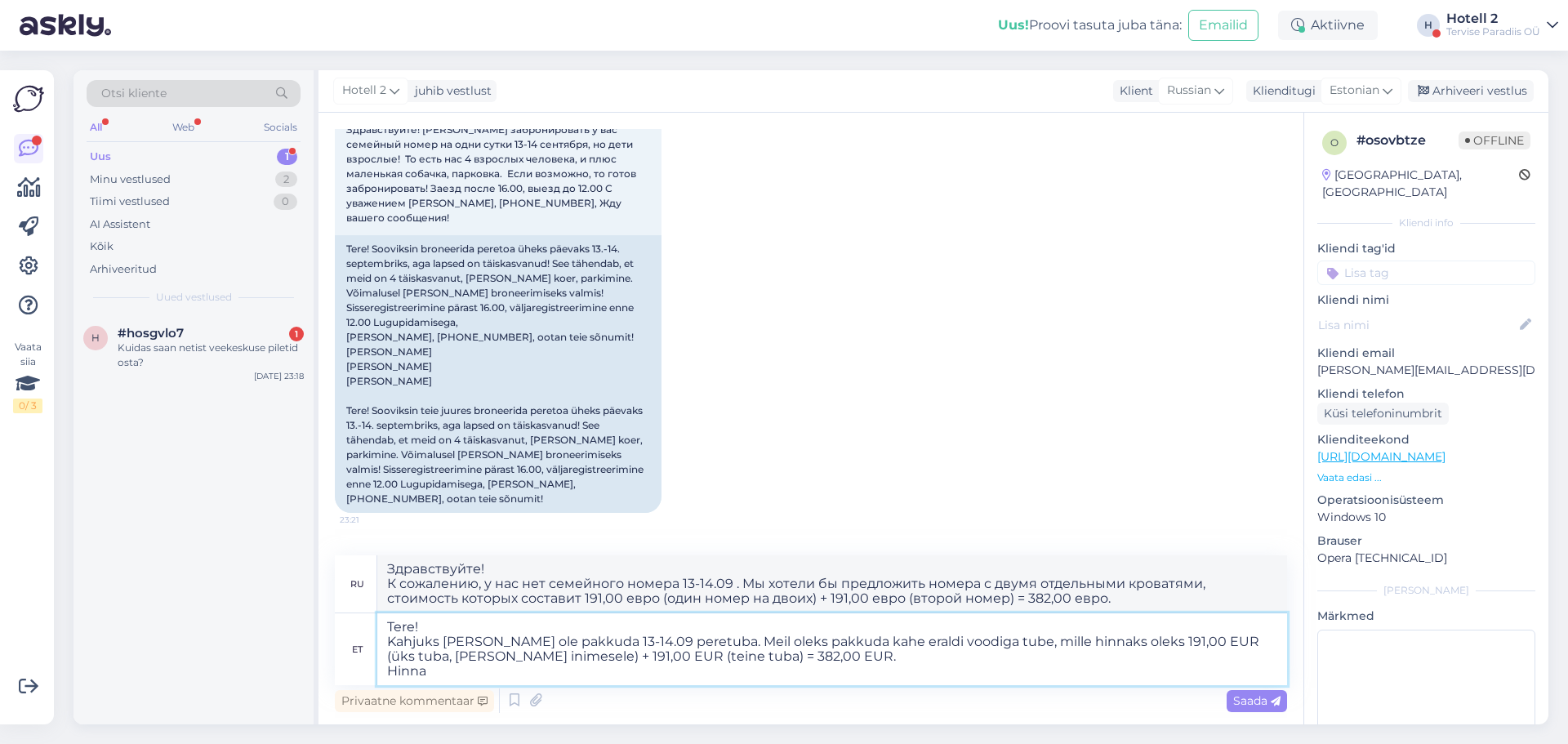
type textarea "Tere! Kahjuks [PERSON_NAME] ole pakkuda 13-14.09 peretuba. Meil oleks pakkuda k…"
type textarea "Здравствуйте! К сожалению, у нас нет семейного номера 13-14.09 . Мы хотели бы п…"
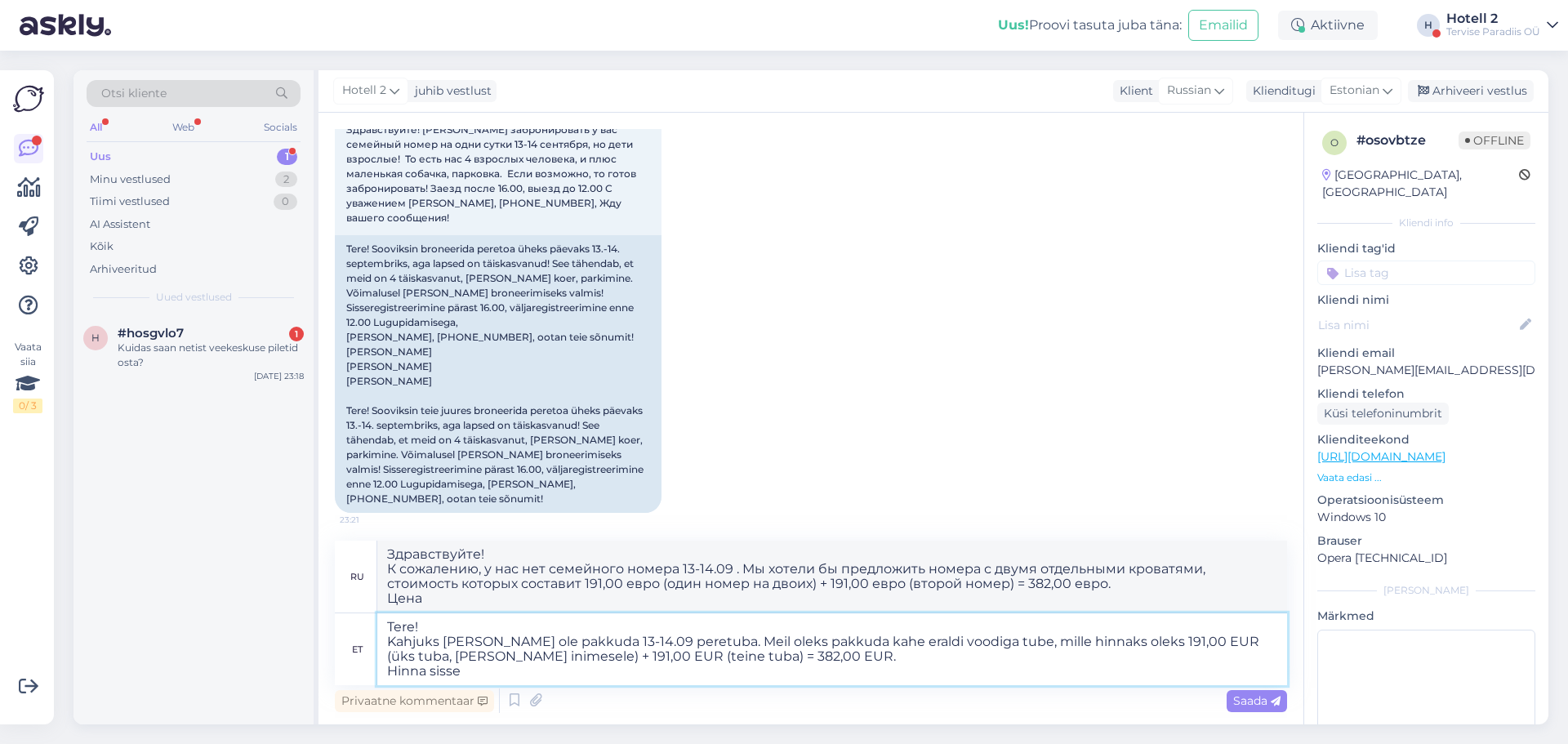
type textarea "Tere! Kahjuks [PERSON_NAME] ole pakkuda 13-14.09 peretuba. Meil oleks pakkuda k…"
type textarea "Здравствуйте! К сожалению, у нас нет семейного номера 13-14.09 . Мы хотели бы п…"
type textarea "Tere! Kahjuks [PERSON_NAME] ole pakkuda 13-14.09 peretuba. Meil oleks pakkuda k…"
type textarea "Здравствуйте! К сожалению, у нас нет семейного номера 13-14.09 . Мы хотели бы п…"
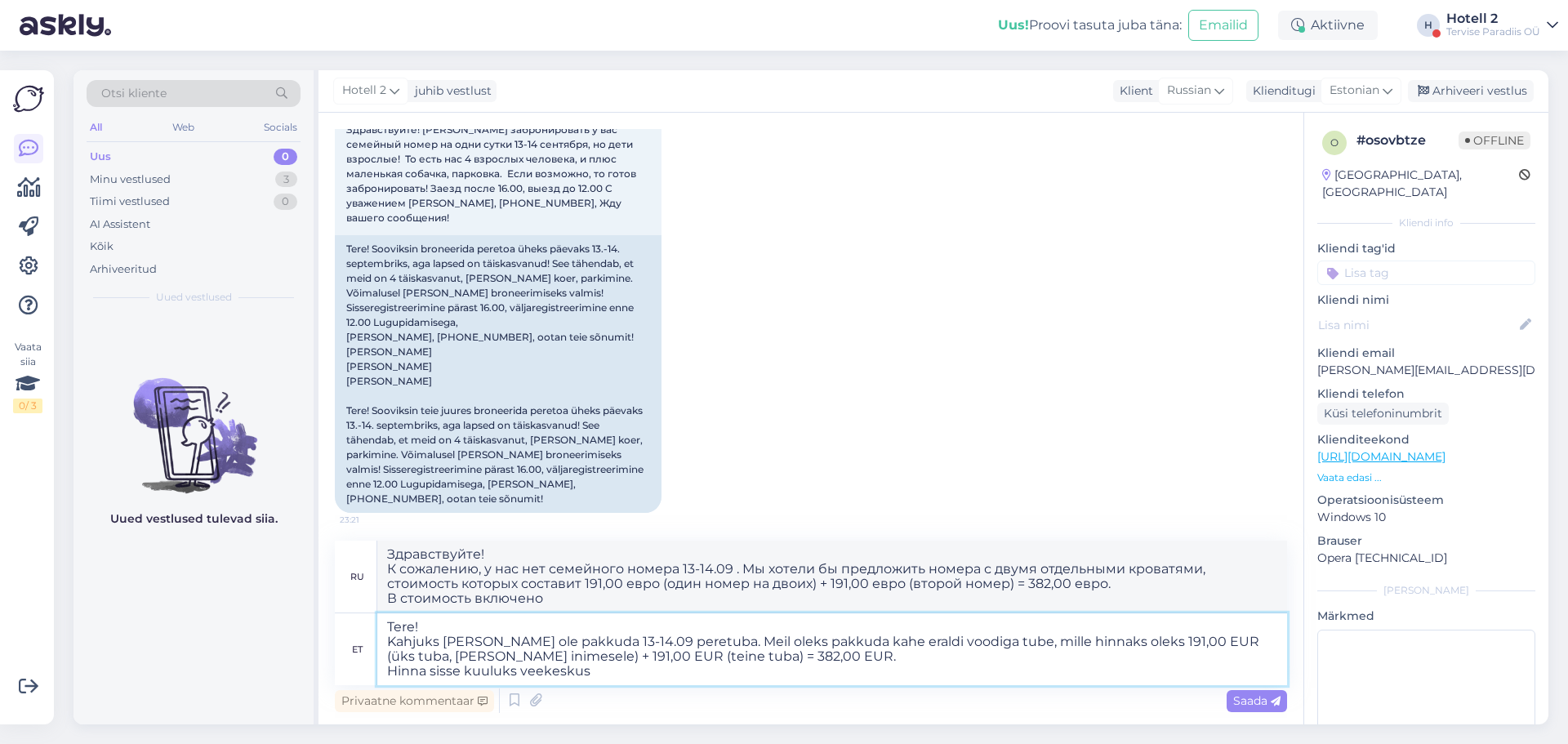
type textarea "Tere! Kahjuks [PERSON_NAME] ole pakkuda 13-14.09 peretuba. Meil oleks pakkuda k…"
type textarea "Здравствуйте! К сожалению, у нас нет семейного номера 13-14.09 . Мы хотели бы п…"
type textarea "Tere! Kahjuks [PERSON_NAME] ole pakkuda 13-14.09 peretuba. Meil oleks pakkuda k…"
type textarea "Здравствуйте! К сожалению, у нас нет семейного номера 13-14.09 . Мы хотели бы п…"
type textarea "Tere! Kahjuks [PERSON_NAME] ole pakkuda 13-14.09 peretuba. Meil oleks pakkuda k…"
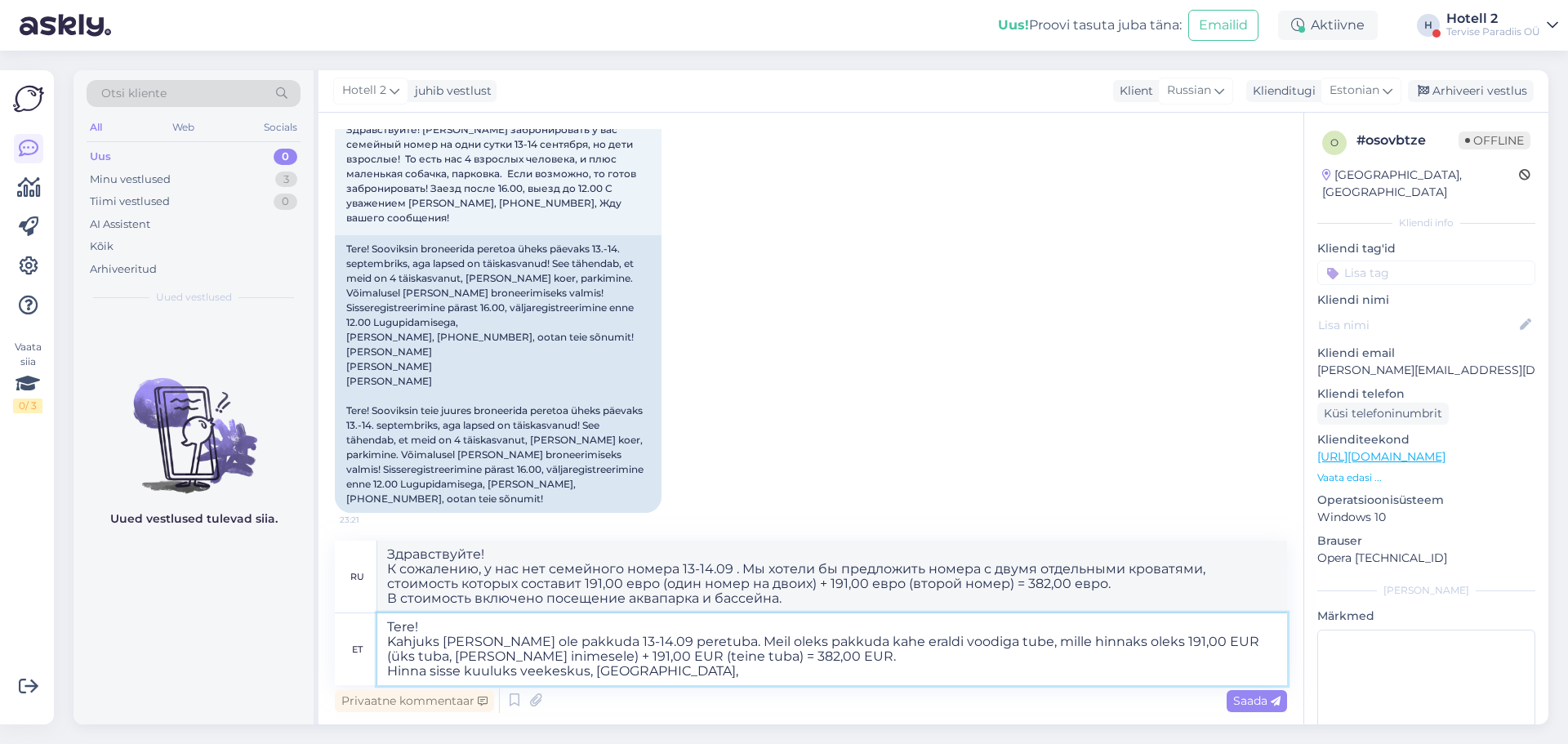
type textarea "Здравствуйте! К сожалению, у нас нет семейного номера 13-14.09 . Мы хотели бы п…"
type textarea "Tere! Kahjuks [PERSON_NAME] ole pakkuda 13-14.09 peretuba. Meil oleks pakkuda k…"
type textarea "Здравствуйте! К сожалению, у нас нет семейного номера 13-14.09 . Мы хотели бы п…"
type textarea "Tere! Kahjuks [PERSON_NAME] ole pakkuda 13-14.09 peretuba. Meil oleks pakkuda k…"
type textarea "Здравствуйте! К сожалению, у нас нет семейного номера 13-14.09 . Мы хотели бы п…"
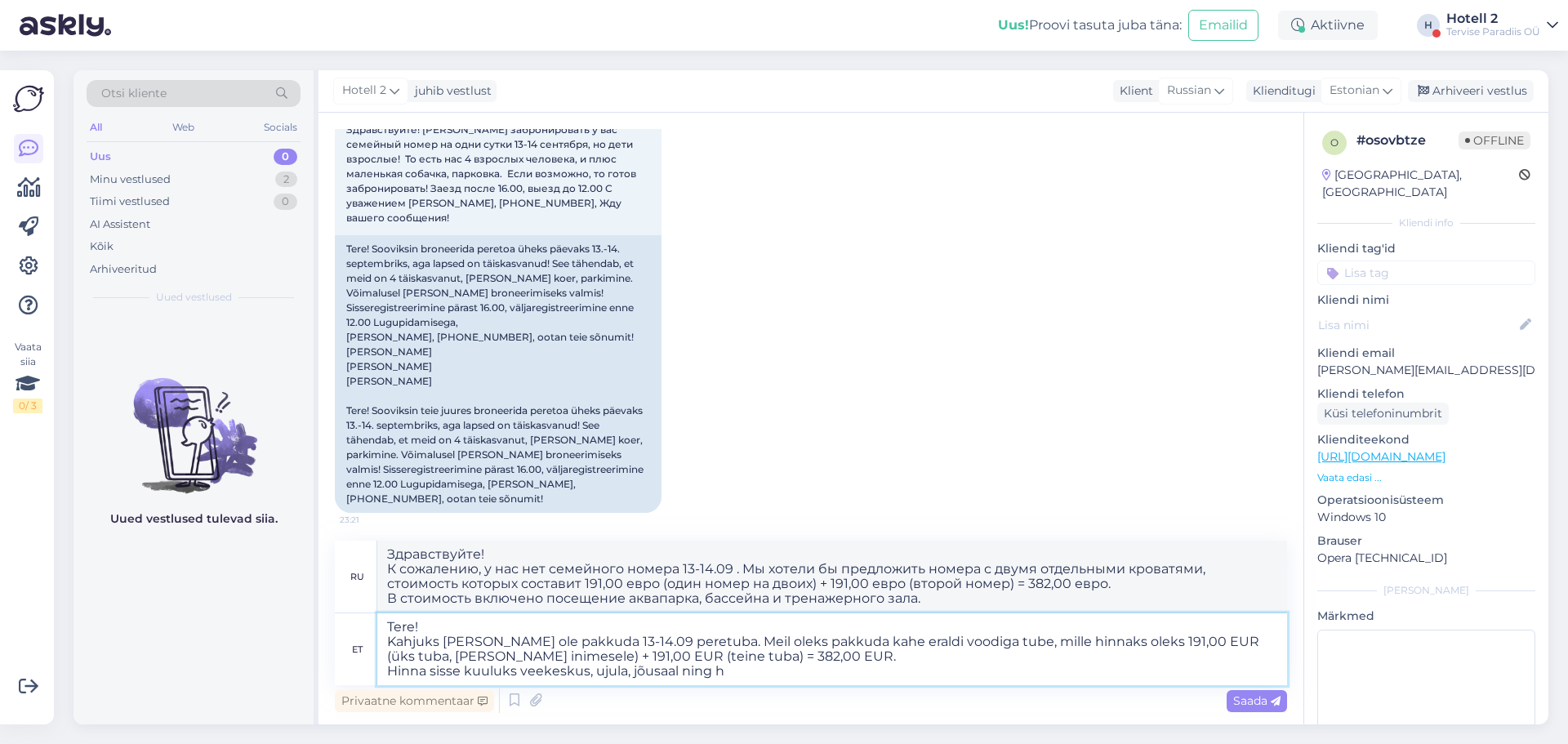
type textarea "Tere! Kahjuks [PERSON_NAME] ole pakkuda 13-14.09 peretuba. Meil oleks pakkuda k…"
type textarea "Здравствуйте! К сожалению, у нас нет семейного номера 13-14.09 . Мы хотели бы п…"
type textarea "Tere! Kahjuks [PERSON_NAME] ole pakkuda 13-14.09 peretuba. Meil oleks pakkuda k…"
type textarea "Здравствуйте! К сожалению, у нас нет семейного номера 13-14.09 . Мы хотели бы п…"
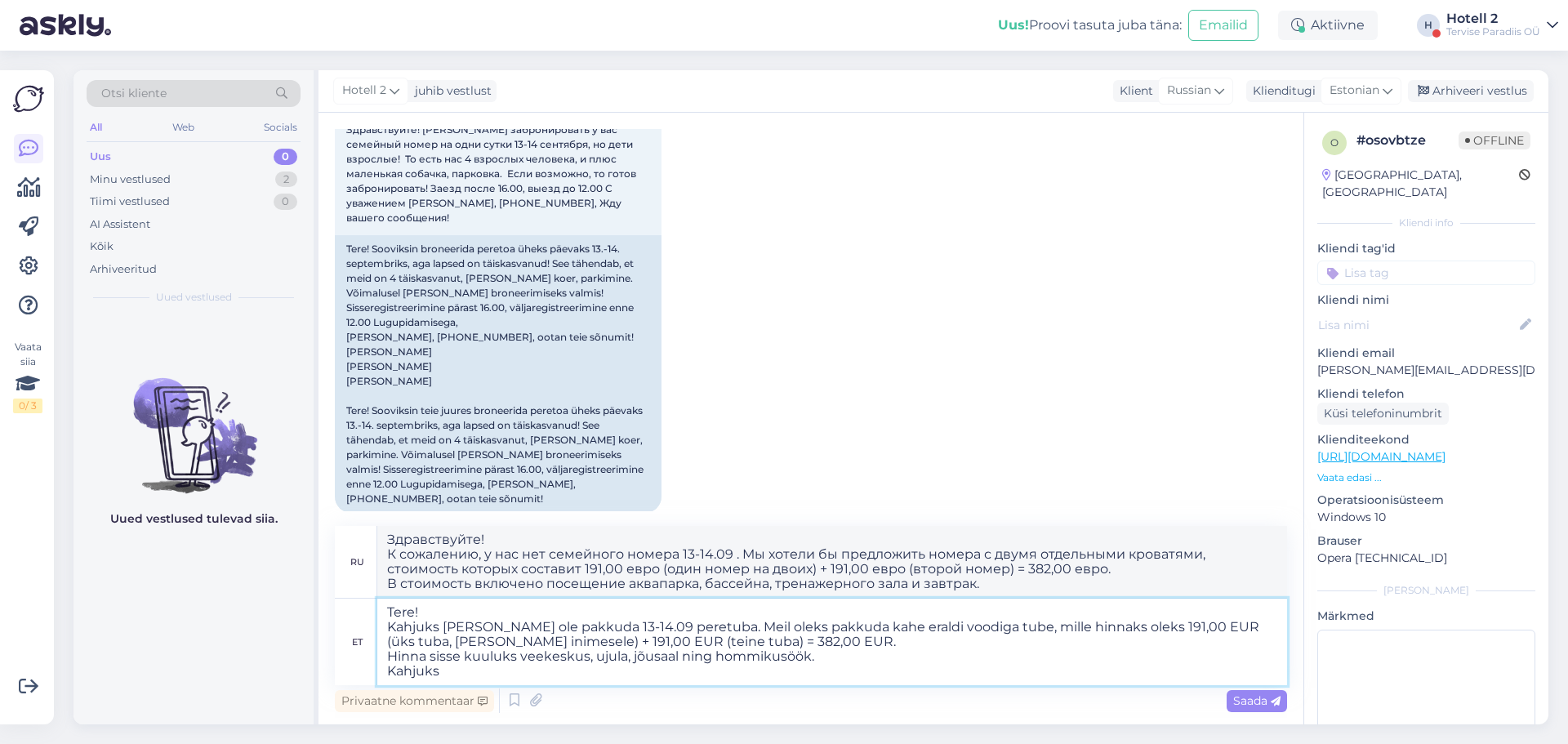
type textarea "Tere! Kahjuks [PERSON_NAME] ole pakkuda 13-14.09 peretuba. Meil oleks pakkuda k…"
type textarea "Здравствуйте! К сожалению, у нас нет семейного номера 13-14.09 . Мы хотели бы п…"
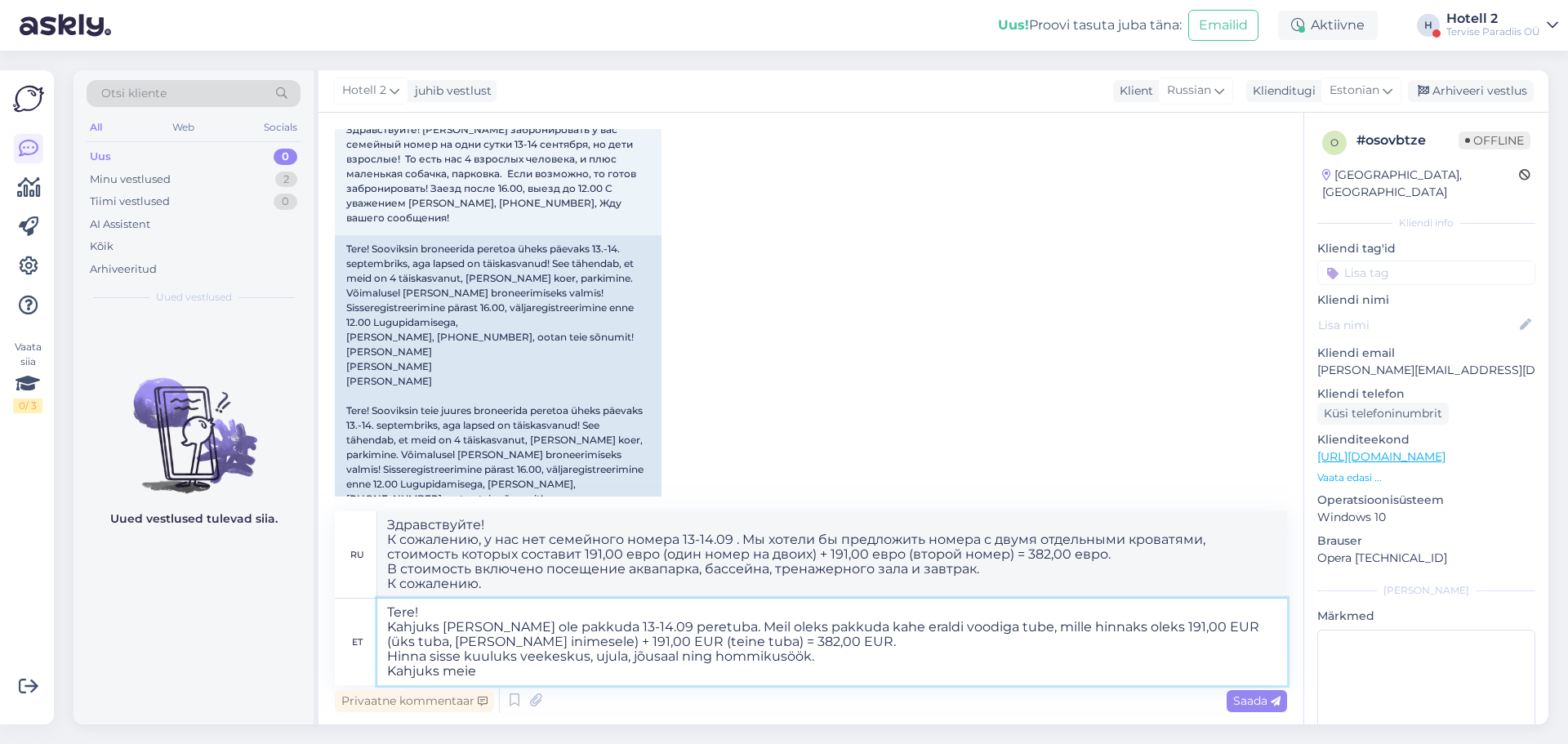
type textarea "Tere! Kahjuks [PERSON_NAME] ole pakkuda 13-14.09 peretuba. Meil oleks pakkuda k…"
type textarea "Здравствуйте! К сожалению, у нас нет семейного номера 13-14.09 . Мы хотели бы п…"
type textarea "Tere! Kahjuks [PERSON_NAME] ole pakkuda 13-14.09 peretuba. Meil oleks pakkuda k…"
type textarea "Здравствуйте! К сожалению, у нас нет семейного номера 13-14.09 . Мы хотели бы п…"
type textarea "Tere! Kahjuks [PERSON_NAME] ole pakkuda 13-14.09 peretuba. Meil oleks pakkuda k…"
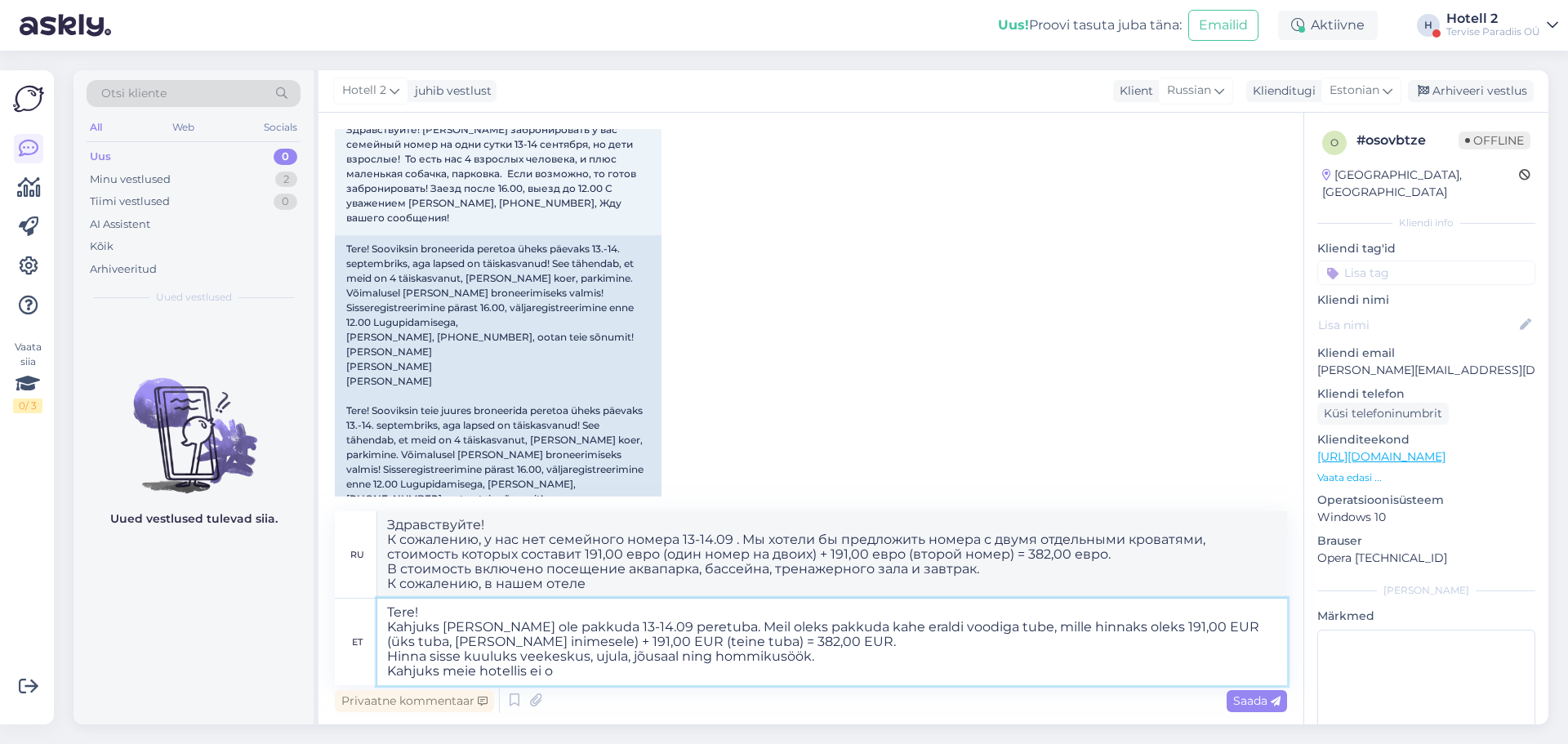
type textarea "Здравствуйте! К сожалению, у нас нет семейного номера 13-14.09 . Мы хотели бы п…"
type textarea "Tere! Kahjuks [PERSON_NAME] ole pakkuda 13-14.09 peretuba. Meil oleks pakkuda k…"
type textarea "Здравствуйте! К сожалению, у нас нет семейного номера 13-14.09 . Мы хотели бы п…"
type textarea "Tere! Kahjuks [PERSON_NAME] ole pakkuda 13-14.09 peretuba. Meil oleks pakkuda k…"
type textarea "Здравствуйте! К сожалению, у нас нет семейного номера 13-14.09 . Мы хотели бы п…"
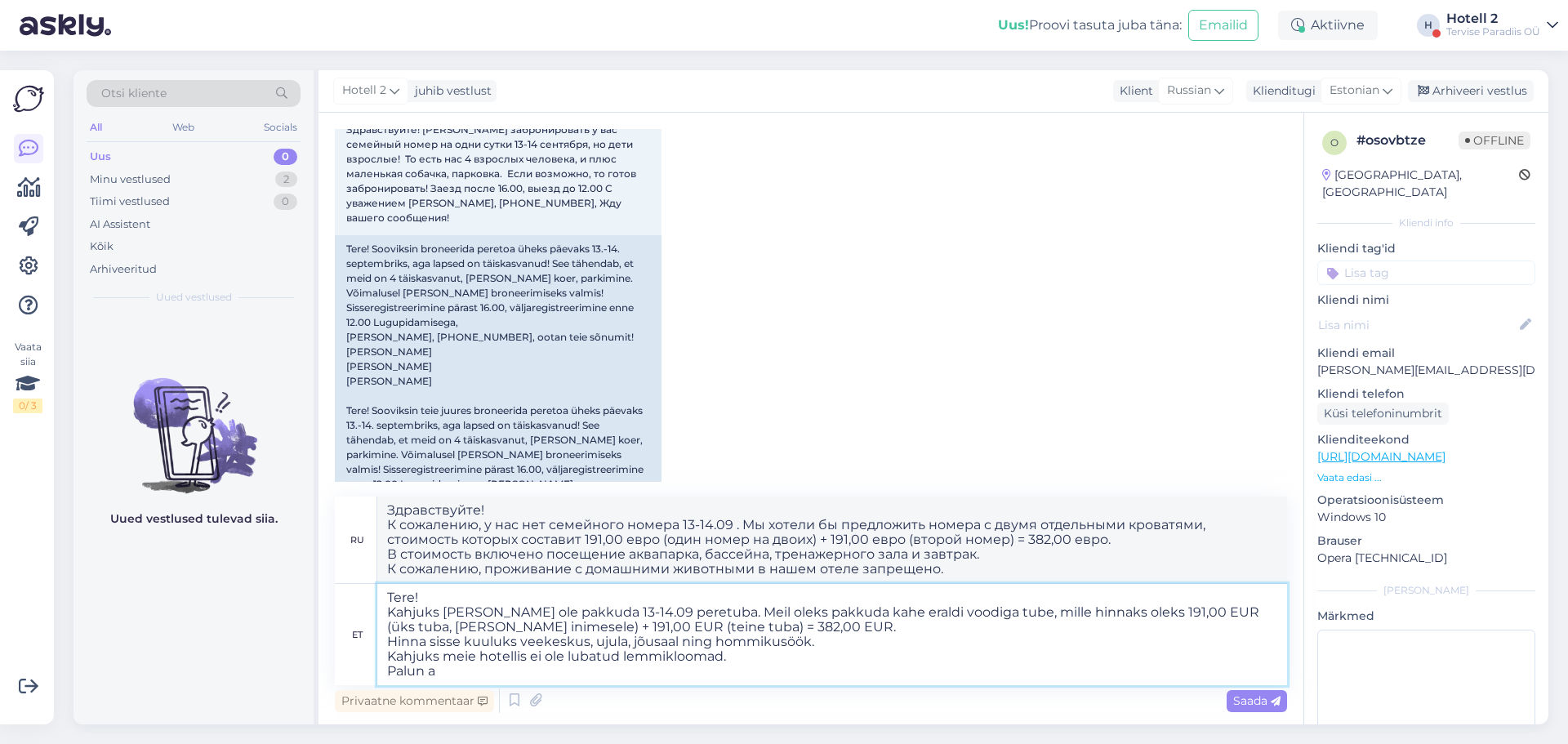
type textarea "Tere! Kahjuks [PERSON_NAME] ole pakkuda 13-14.09 peretuba. Meil oleks pakkuda k…"
type textarea "Здравствуйте! К сожалению, у нас нет семейного номера 13-14.09 . Мы хотели бы п…"
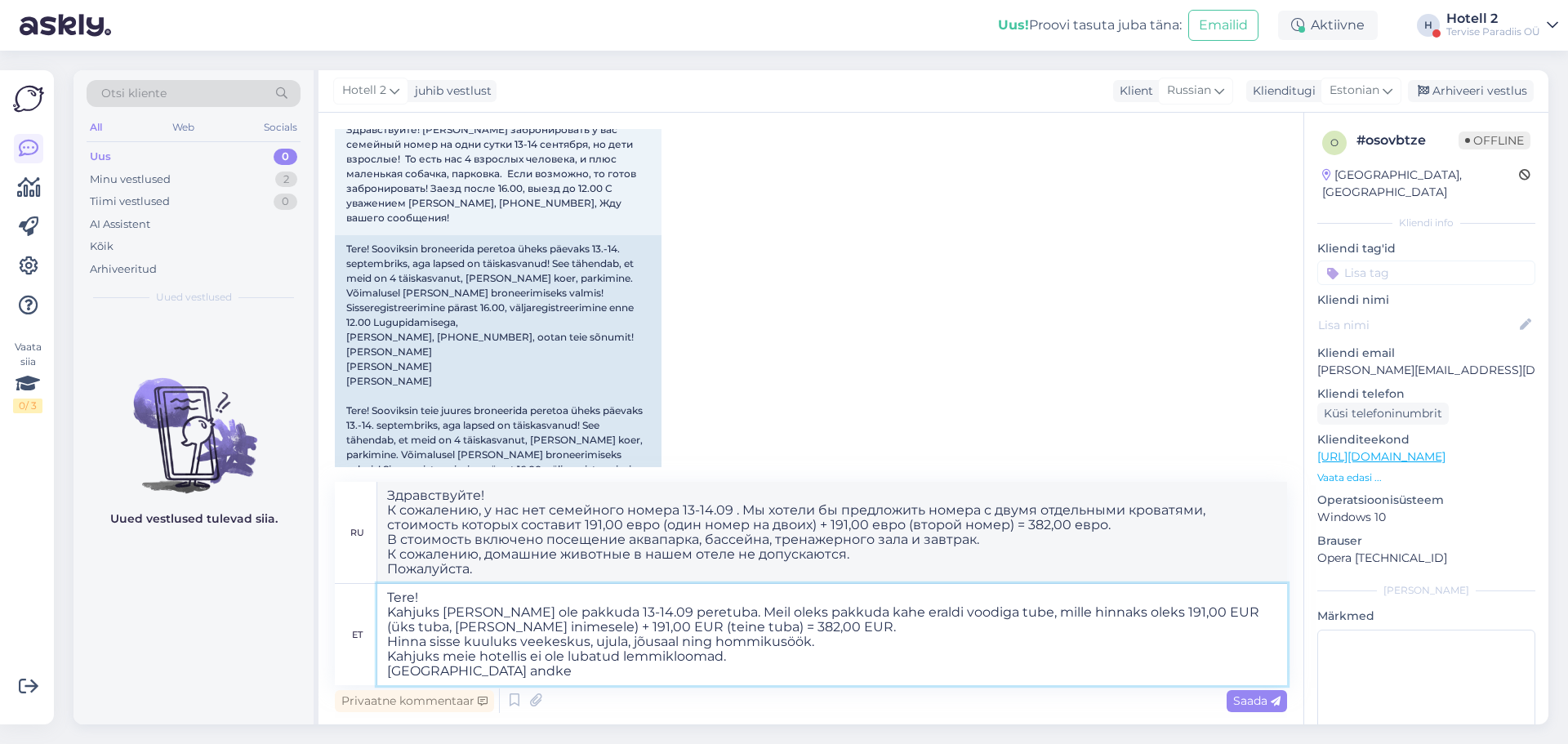
type textarea "Tere! Kahjuks [PERSON_NAME] ole pakkuda 13-14.09 peretuba. Meil oleks pakkuda k…"
type textarea "Здравствуйте! К сожалению, у нас нет семейного номера 13-14.09 . Мы хотели бы п…"
type textarea "Tere! Kahjuks [PERSON_NAME] ole pakkuda 13-14.09 peretuba. Meil oleks pakkuda k…"
type textarea "Здравствуйте! К сожалению, у нас нет семейного номера 13-14.09 . Мы хотели бы п…"
type textarea "Tere! Kahjuks [PERSON_NAME] ole pakkuda 13-14.09 peretuba. Meil oleks pakkuda k…"
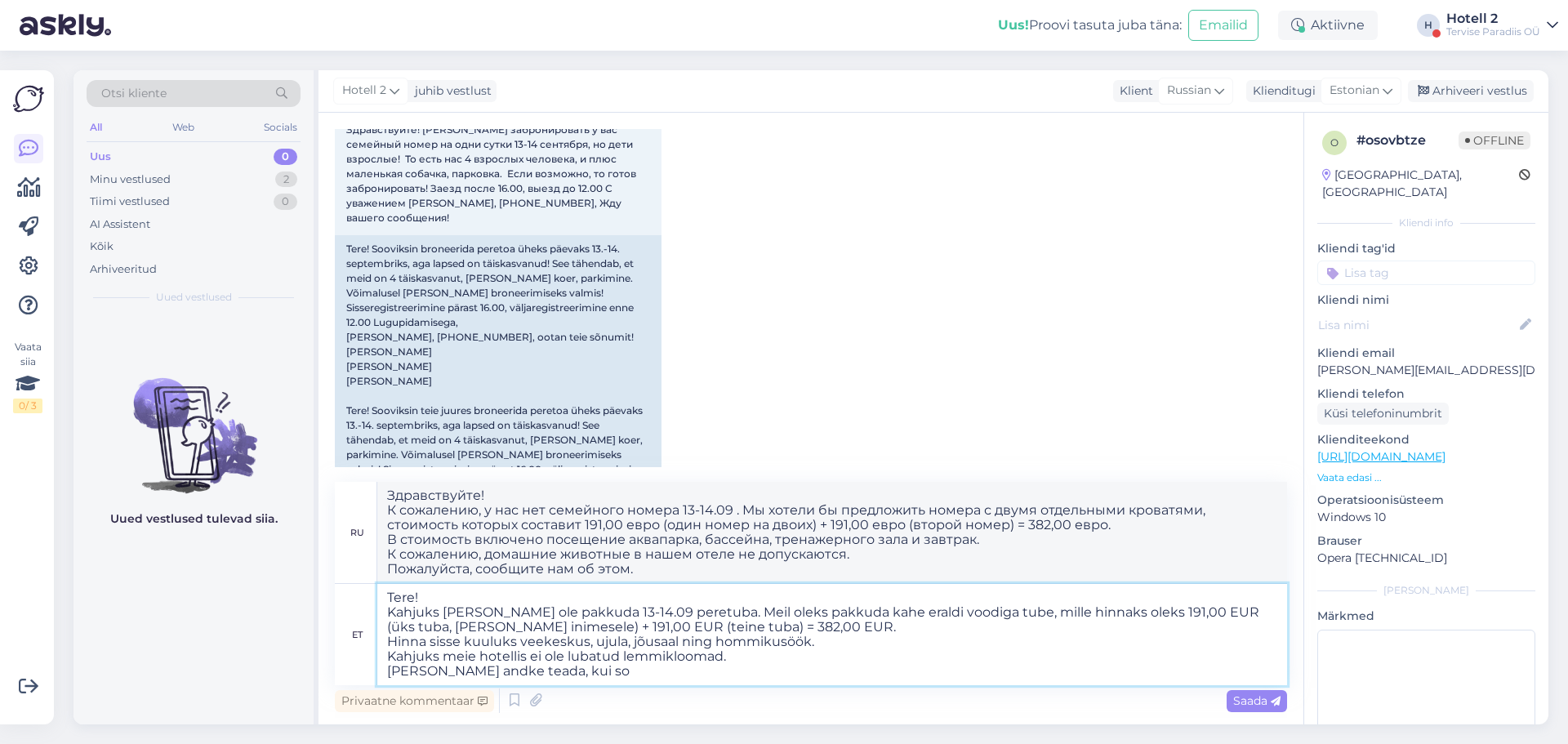
type textarea "Здравствуйте! К сожалению, у нас нет семейного номера 13-14.09 . Мы хотели бы п…"
type textarea "Tere! Kahjuks [PERSON_NAME] ole pakkuda 13-14.09 peretuba. Meil oleks pakkuda k…"
type textarea "Здравствуйте! К сожалению, у нас нет семейного номера 13-14.09 . Мы хотели бы п…"
type textarea "Tere! Kahjuks [PERSON_NAME] ole pakkuda 13-14.09 peretuba. Meil oleks pakkuda k…"
type textarea "Здравствуйте! К сожалению, у нас нет семейного номера 13-14.09 . Мы хотели бы п…"
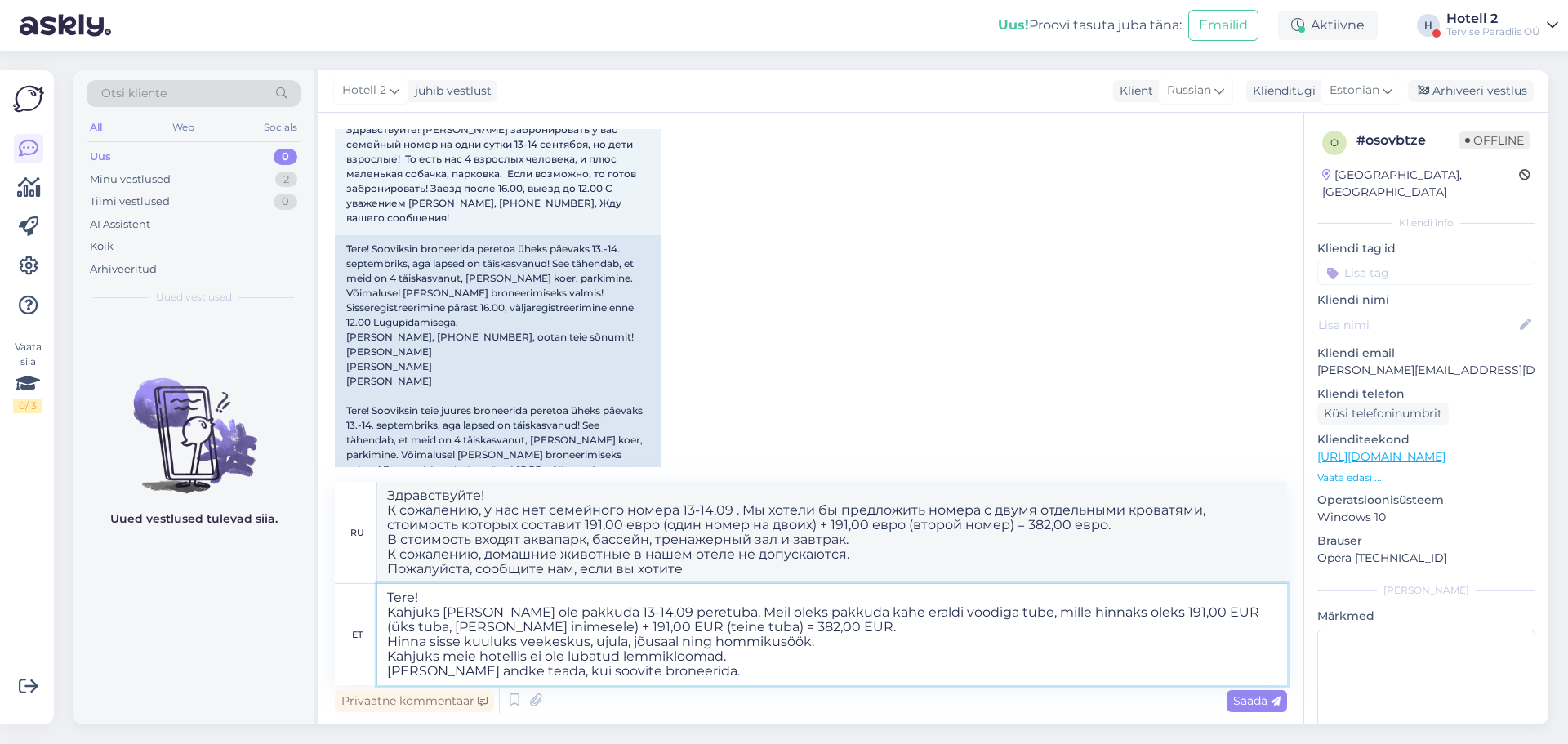
type textarea "Tere! Kahjuks [PERSON_NAME] ole pakkuda 13-14.09 peretuba. Meil oleks pakkuda k…"
type textarea "Здравствуйте! К сожалению, у нас нет семейного номера 13-14.09 . Мы хотели бы п…"
type textarea "Tere! Kahjuks [PERSON_NAME] ole pakkuda 13-14.09 peretuba. Meil oleks pakkuda k…"
click at [1278, 702] on icon at bounding box center [1275, 701] width 9 height 9
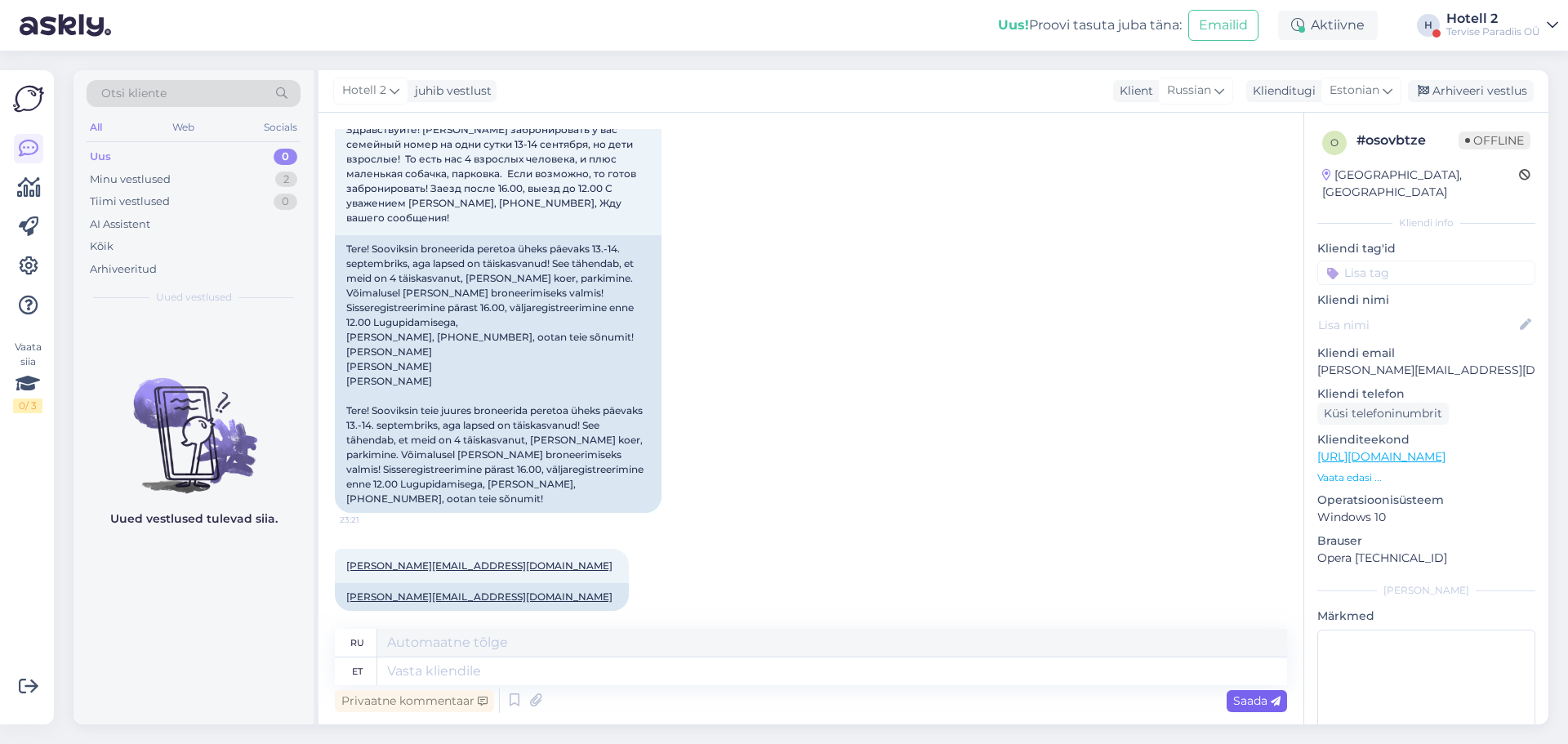
scroll to position [676, 0]
